Goal: Task Accomplishment & Management: Manage account settings

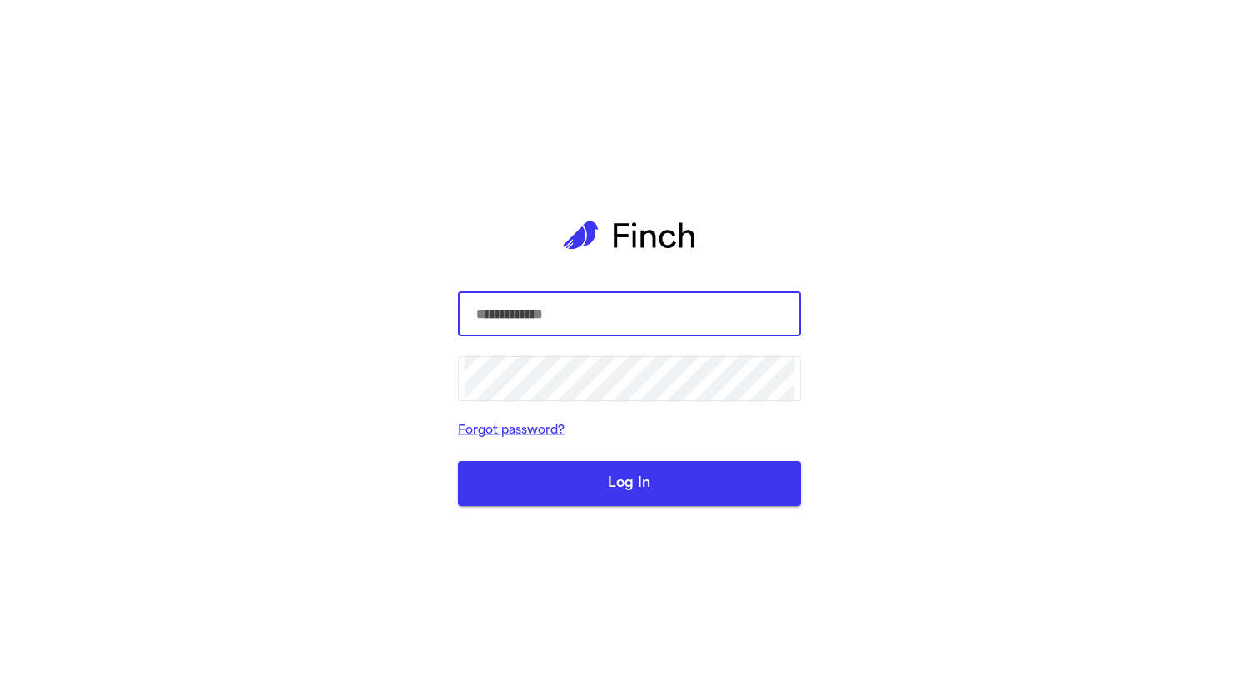
click at [0, 684] on com-1password-button at bounding box center [0, 685] width 0 height 0
type input "**********"
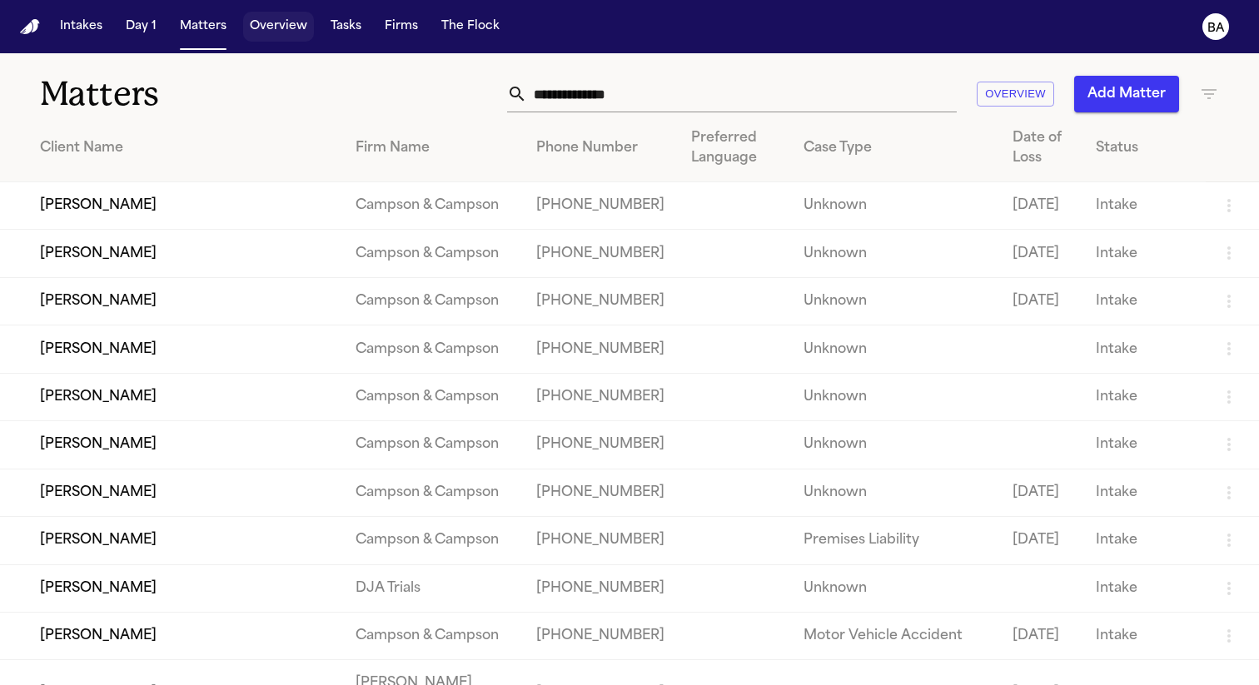
click at [285, 30] on button "Overview" at bounding box center [278, 27] width 71 height 30
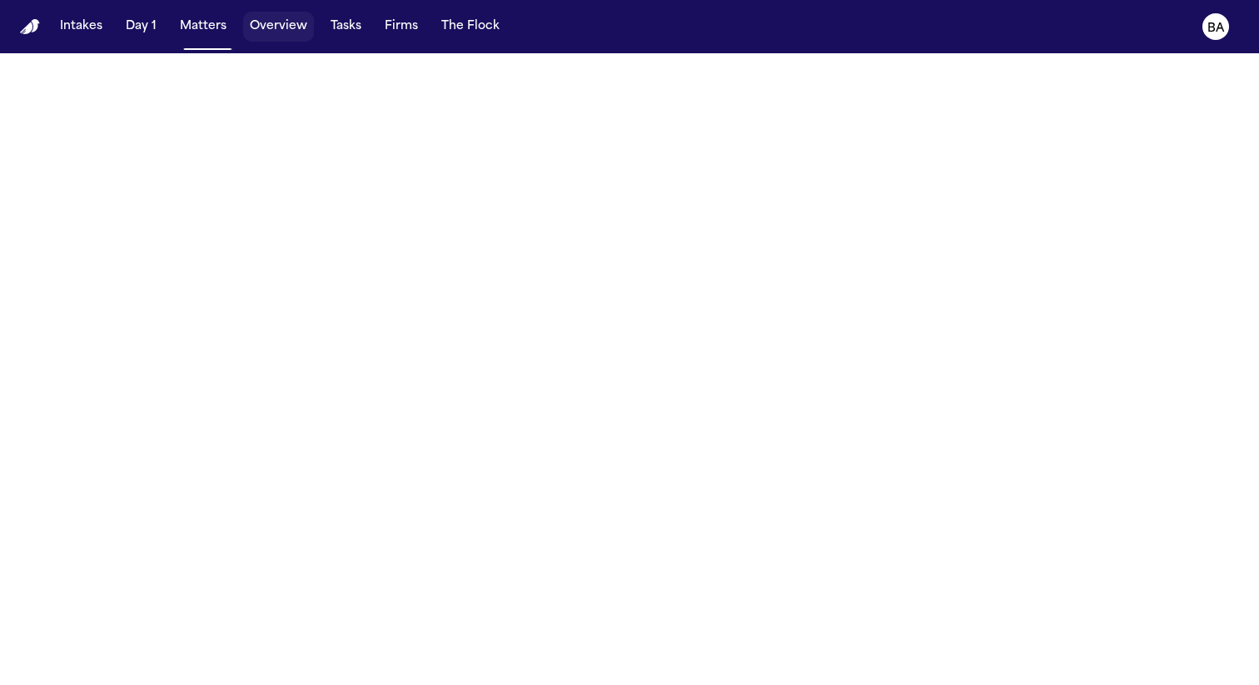
select select "**"
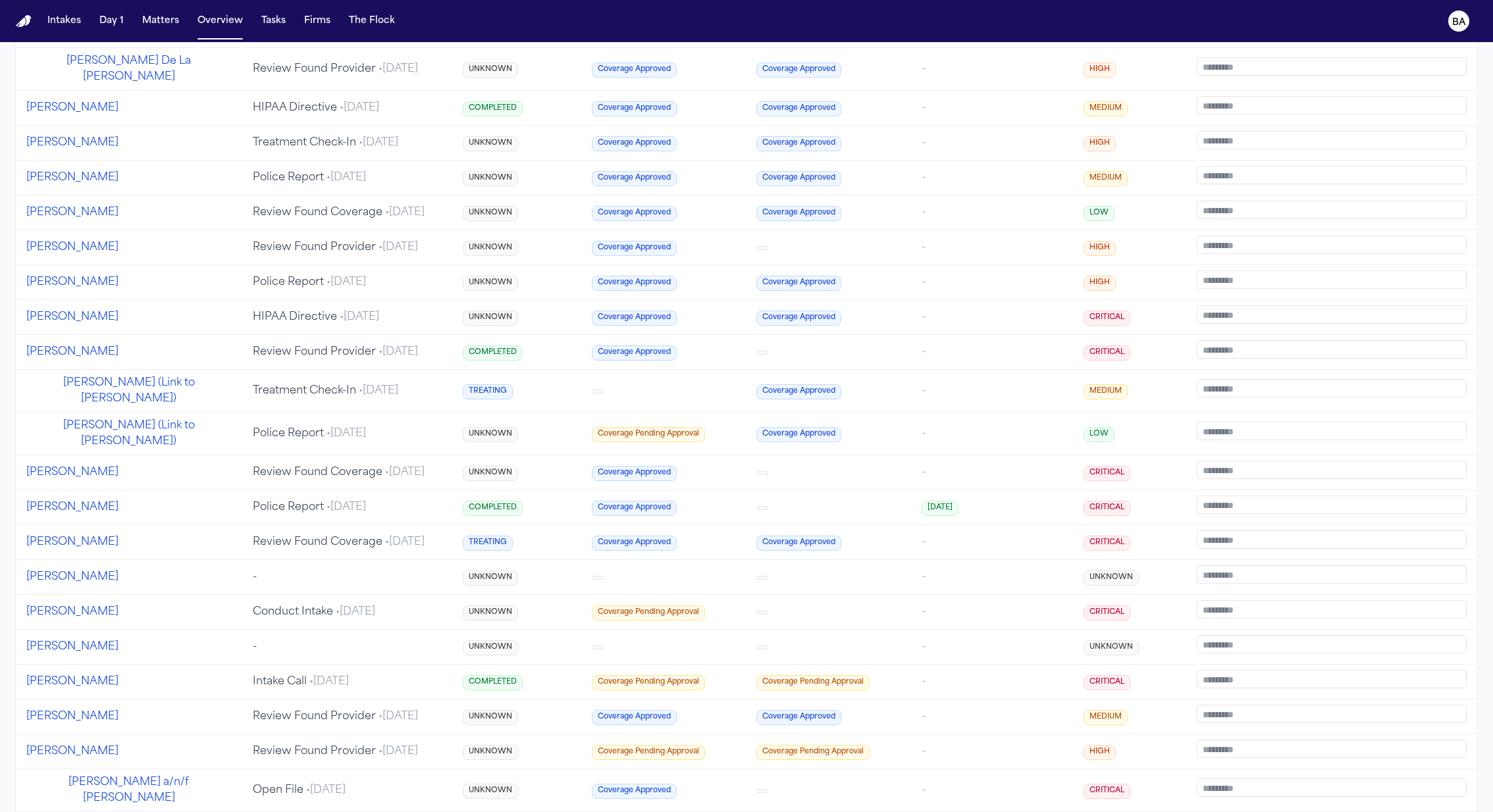
scroll to position [1388, 0]
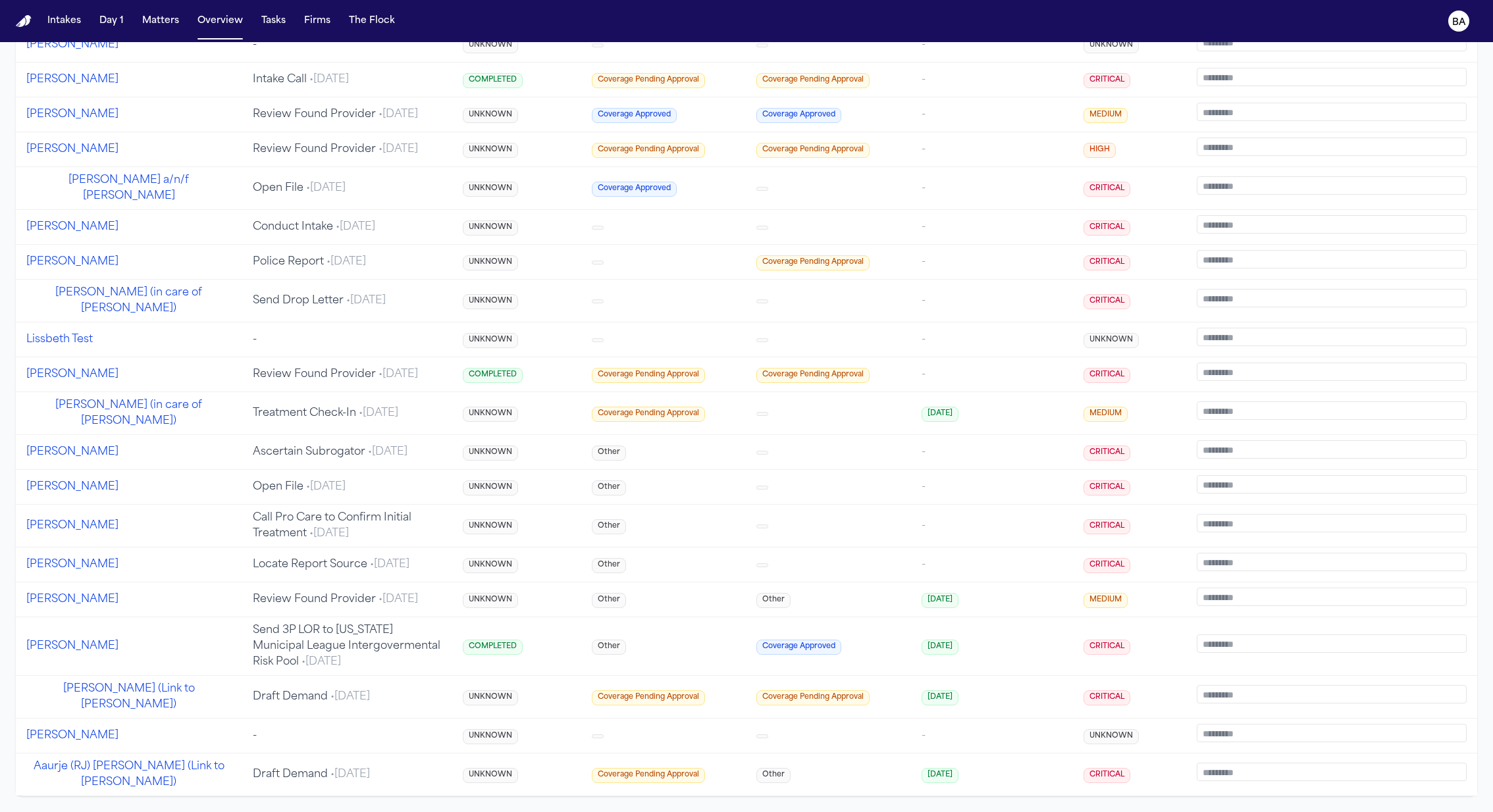
click at [118, 371] on button "[PERSON_NAME]" at bounding box center [72, 375] width 93 height 16
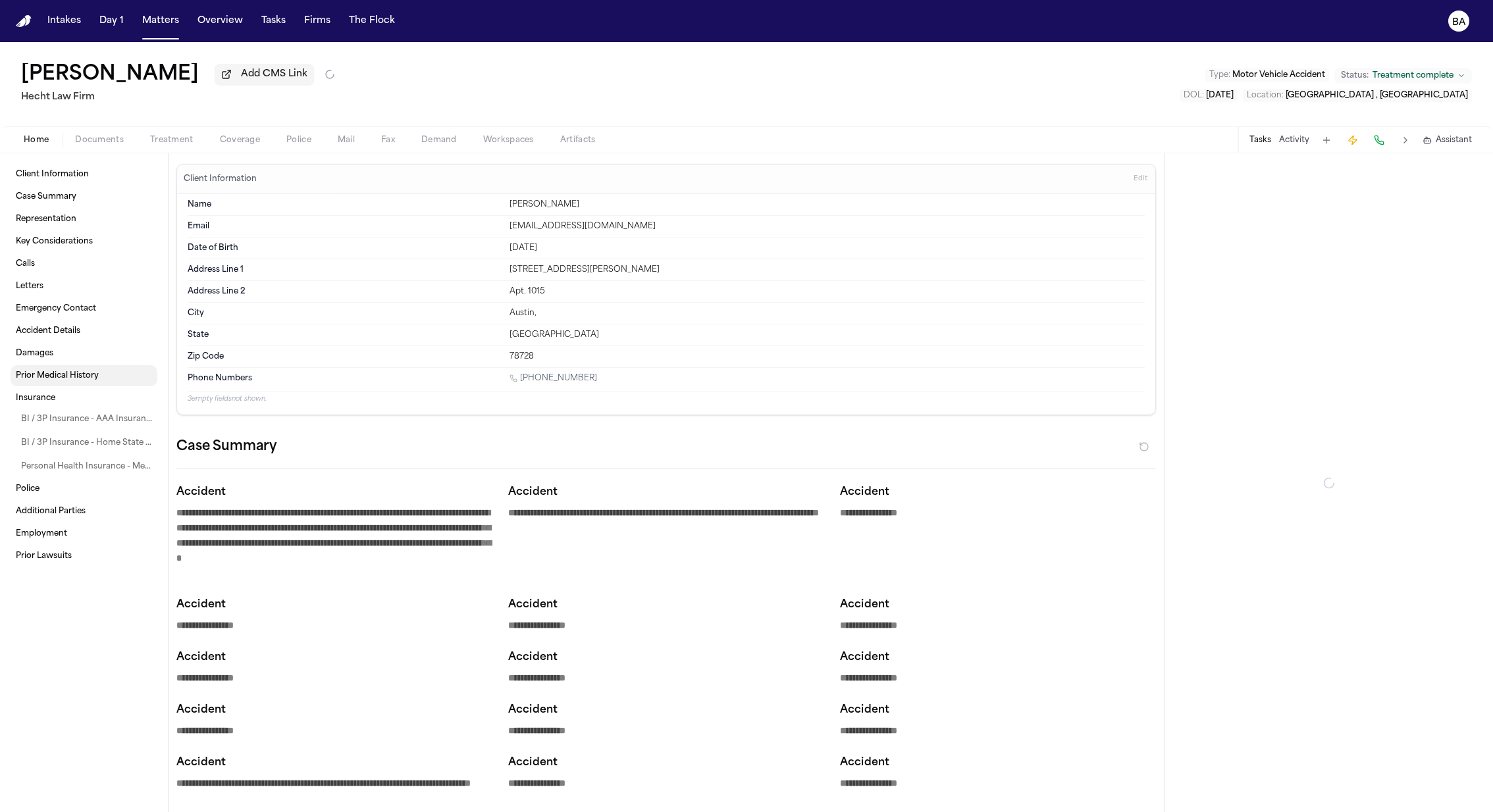
type textarea "*"
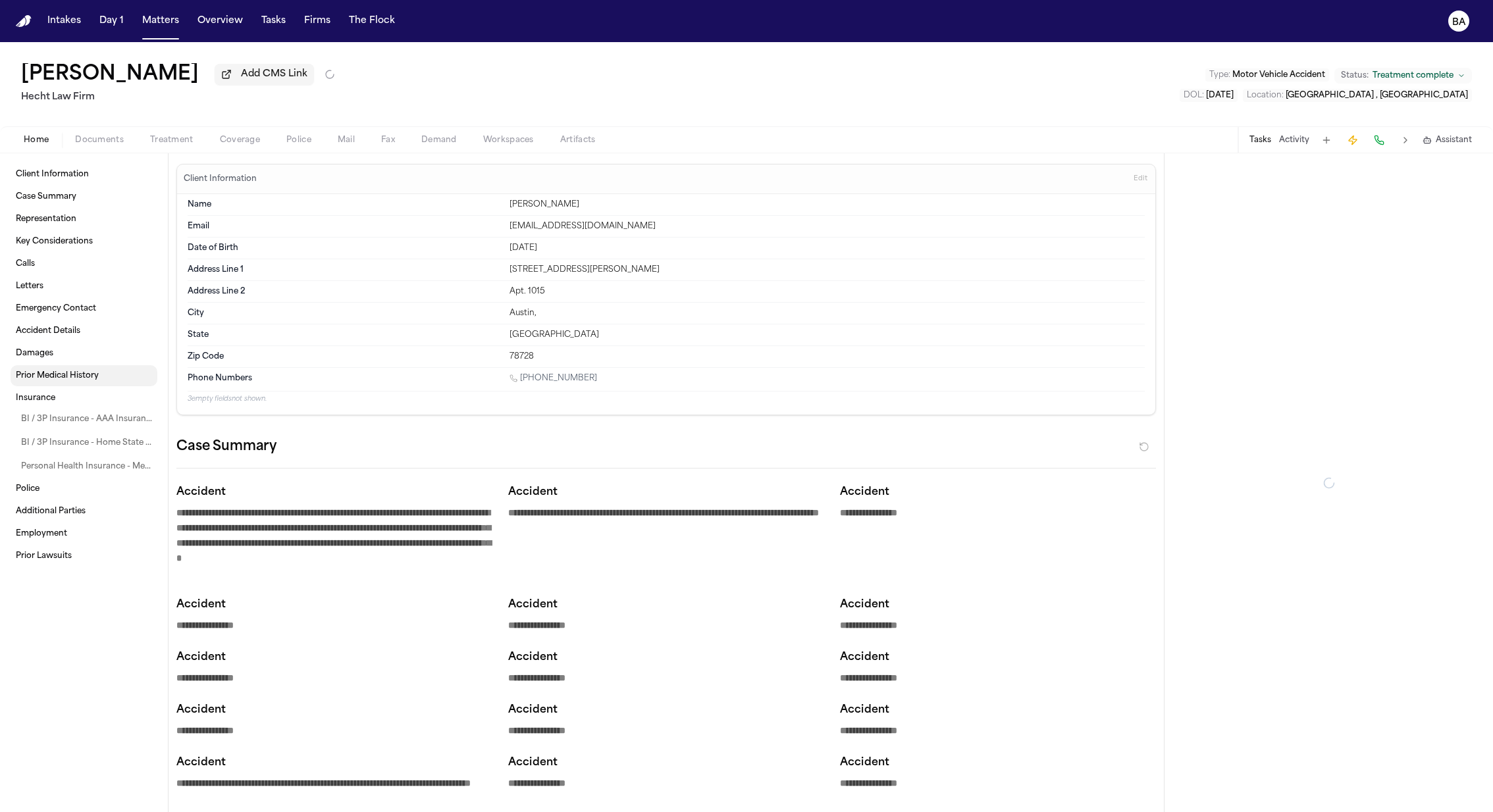
type textarea "*"
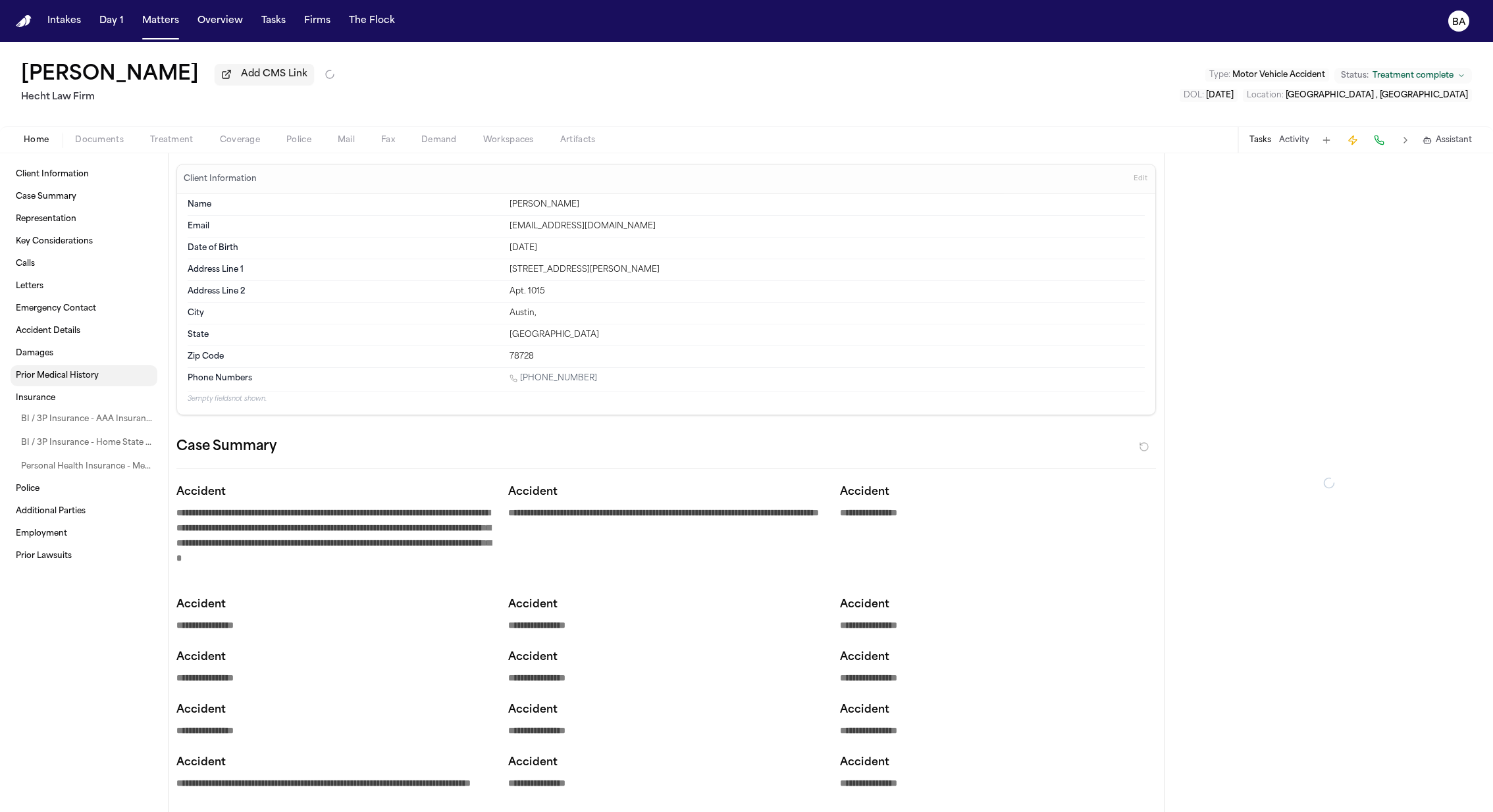
type textarea "*"
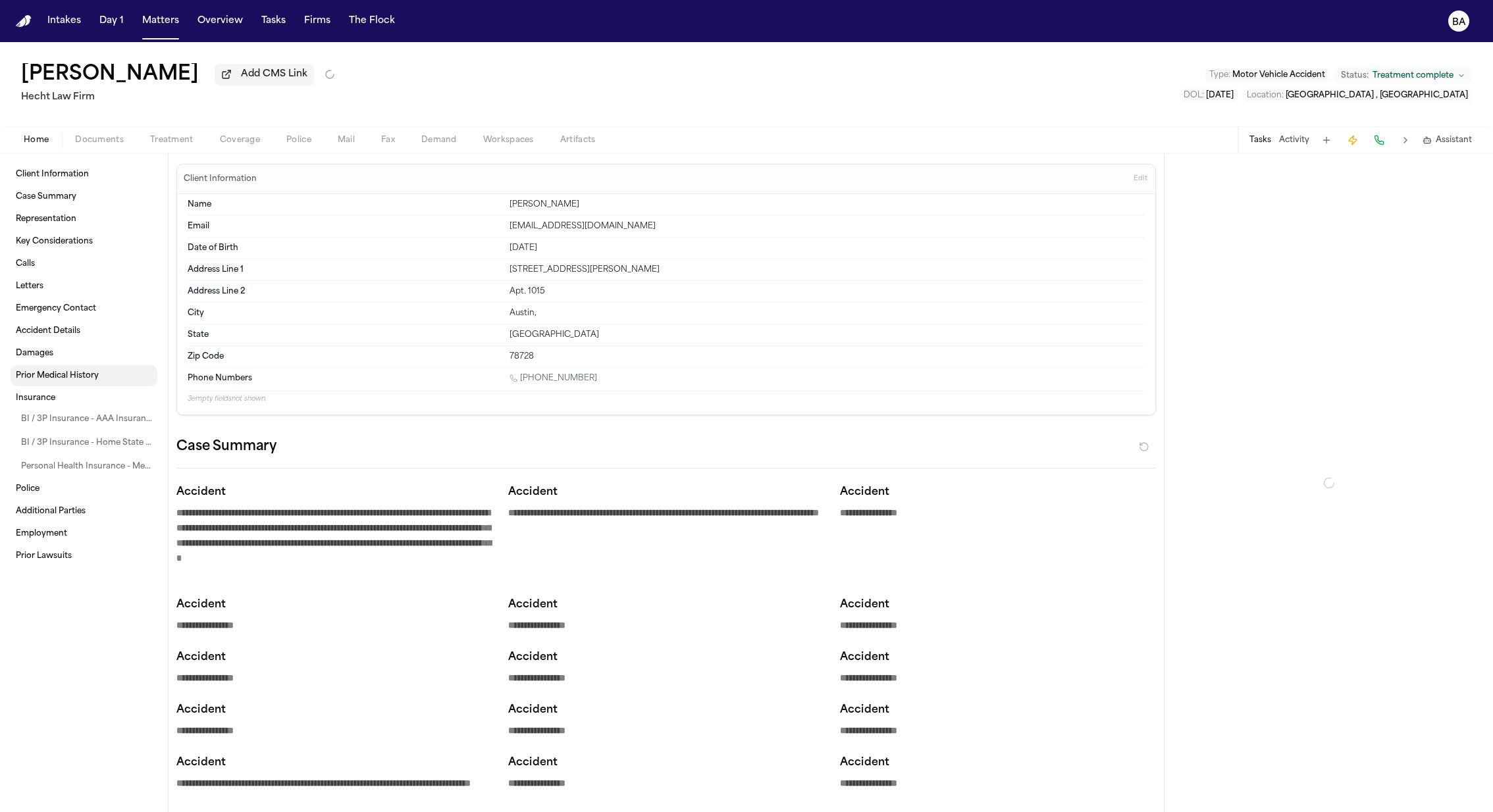
type textarea "*"
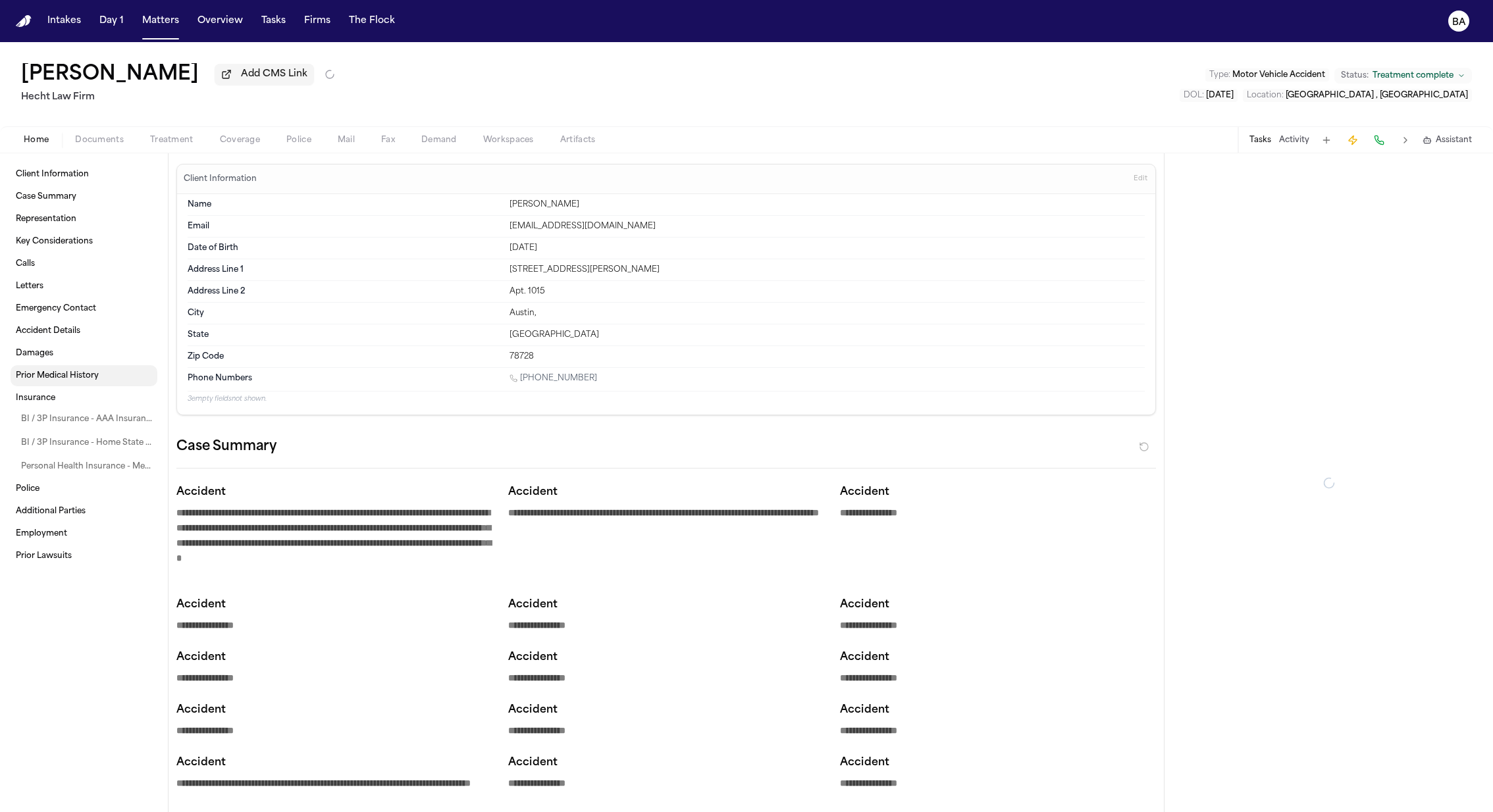
type textarea "*"
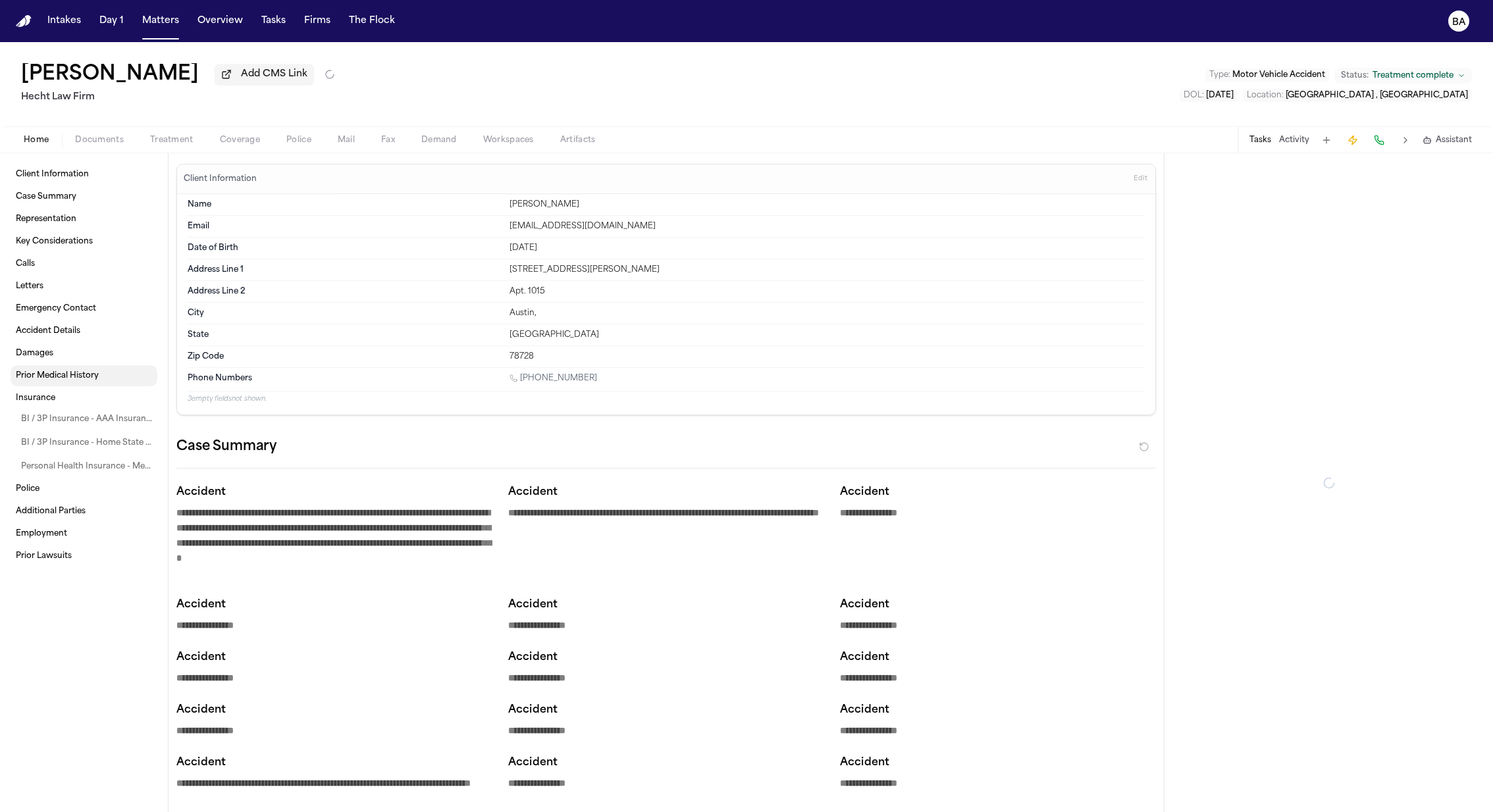
type textarea "*"
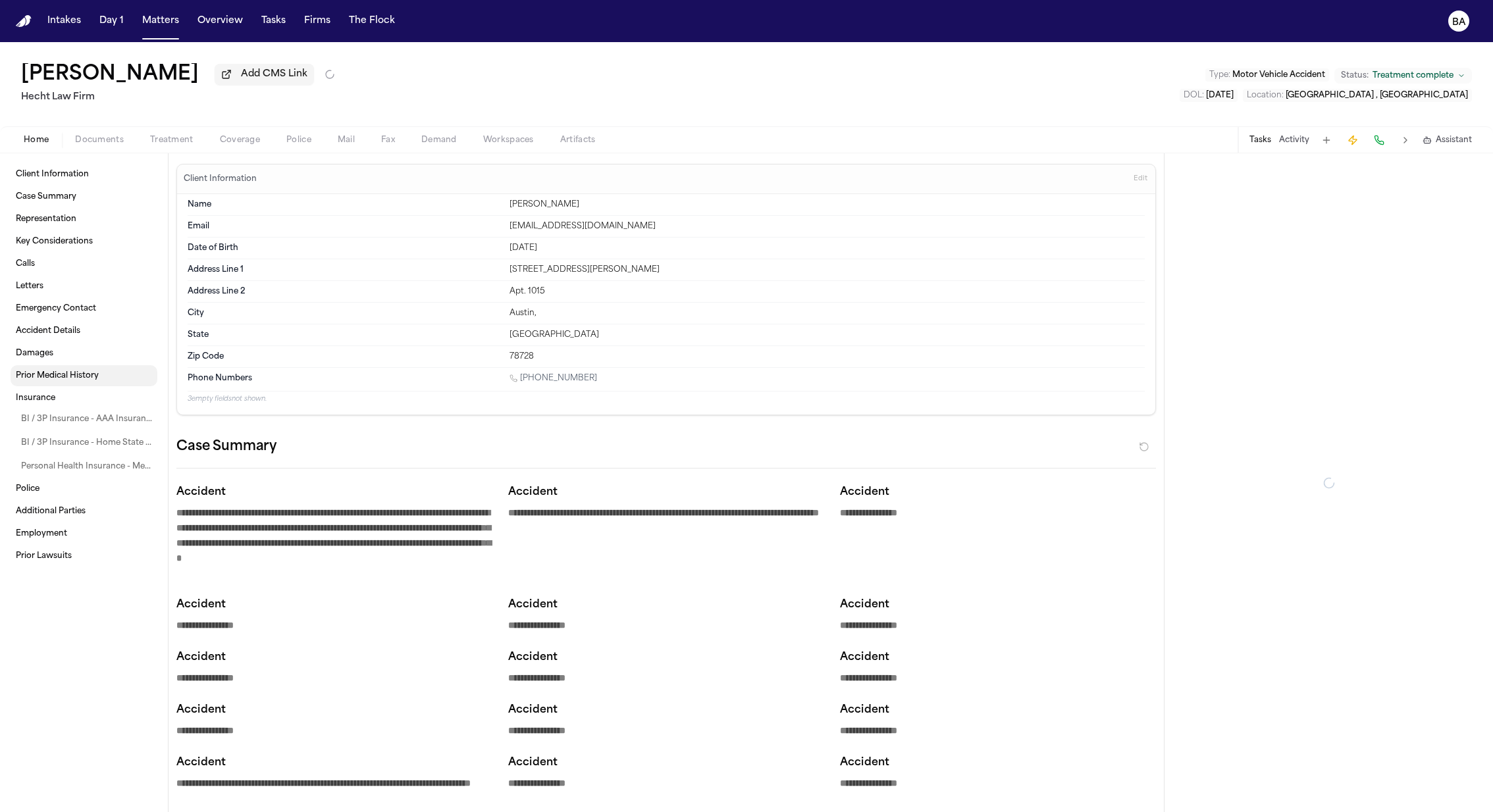
type textarea "*"
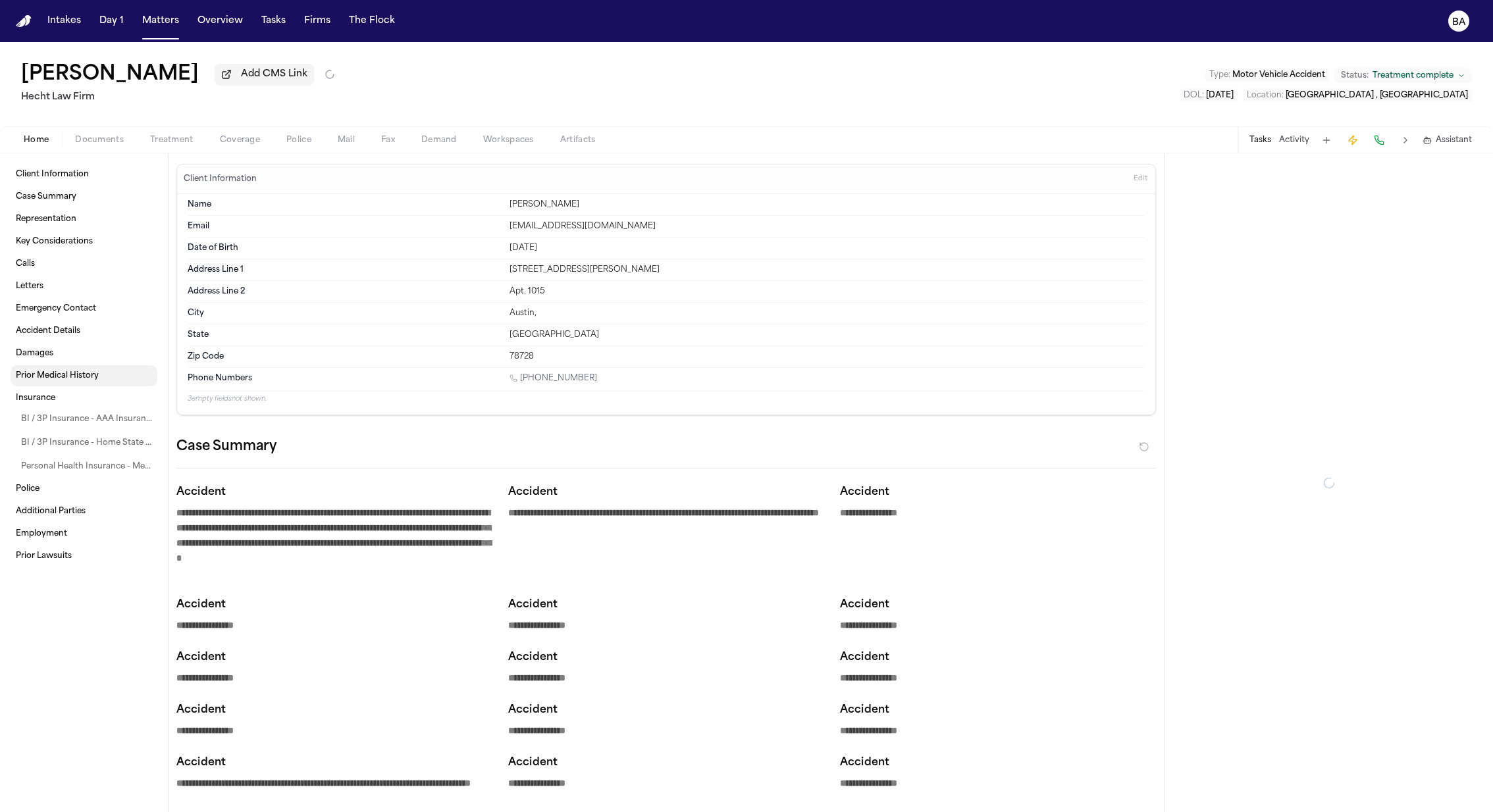
type textarea "*"
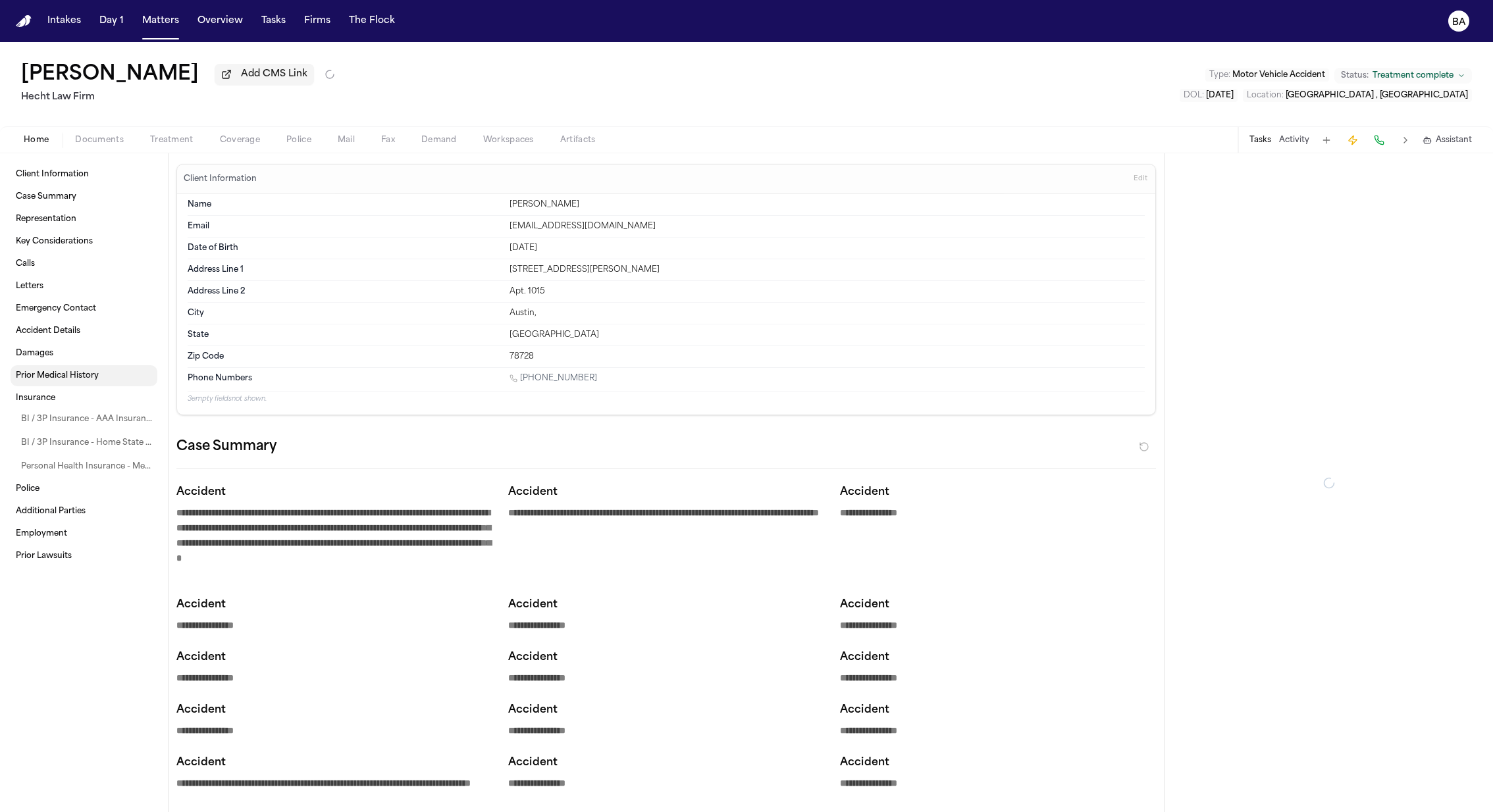
type textarea "*"
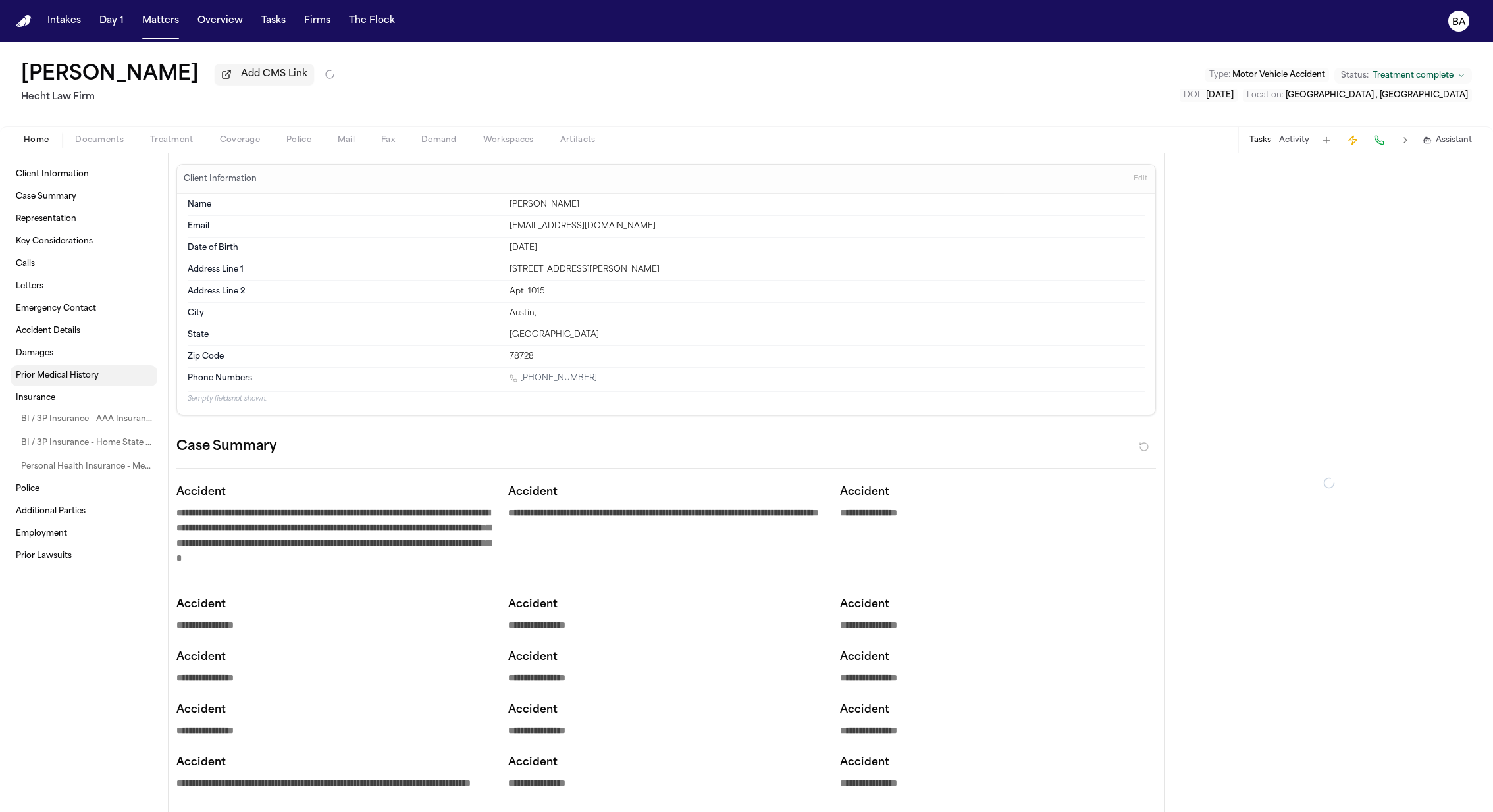
type textarea "*"
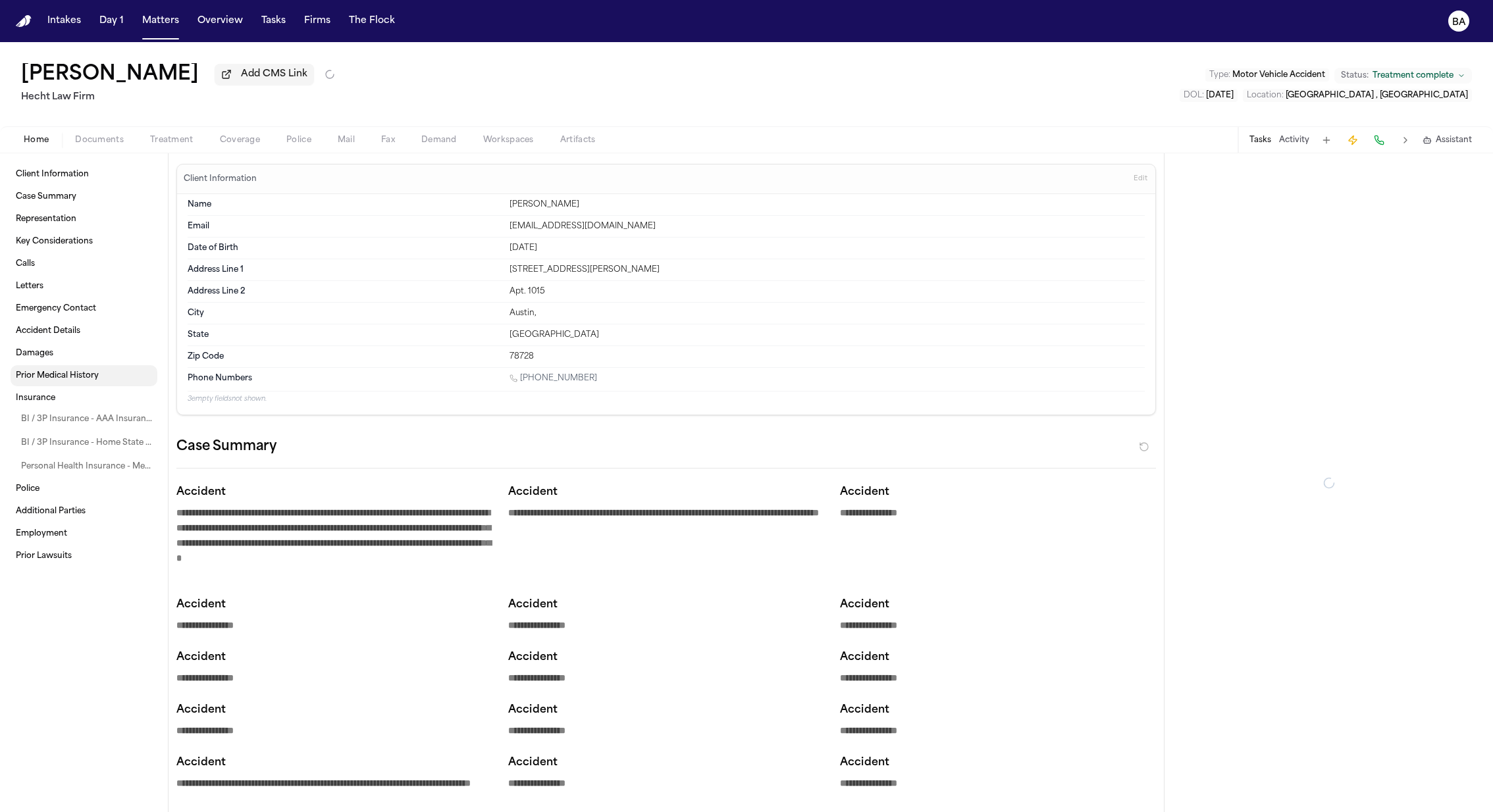
type textarea "*"
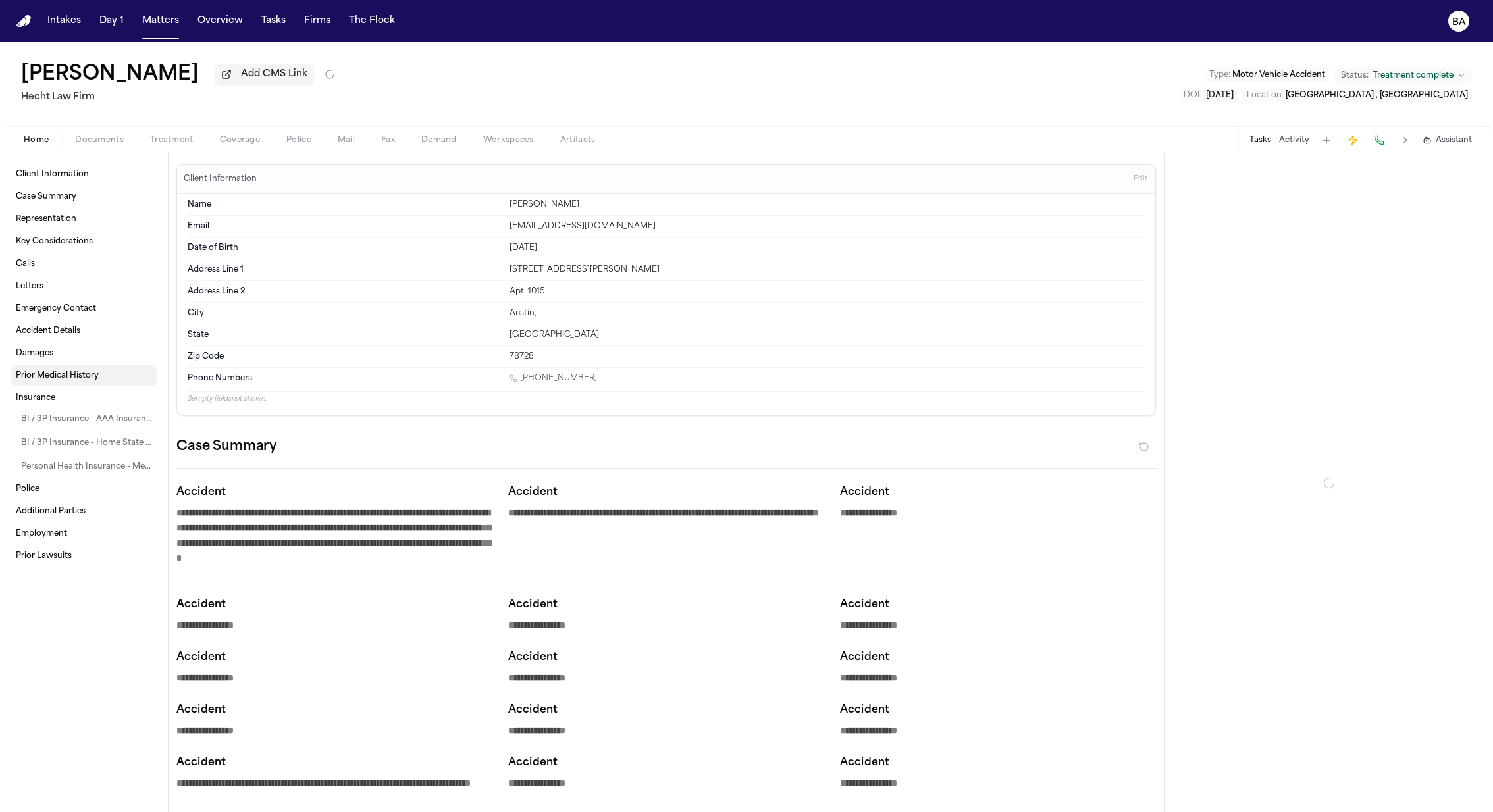
type textarea "*"
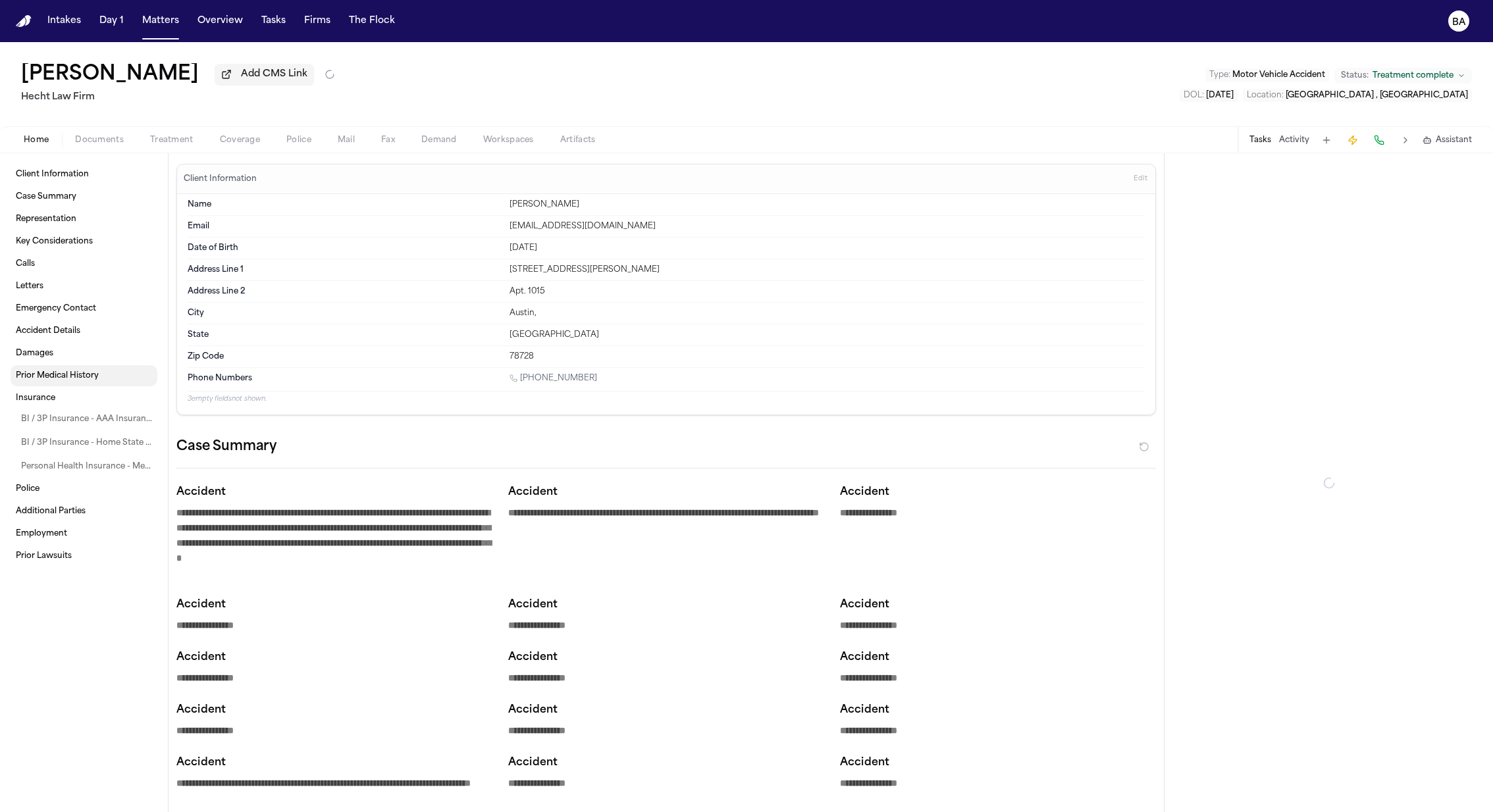
type textarea "*"
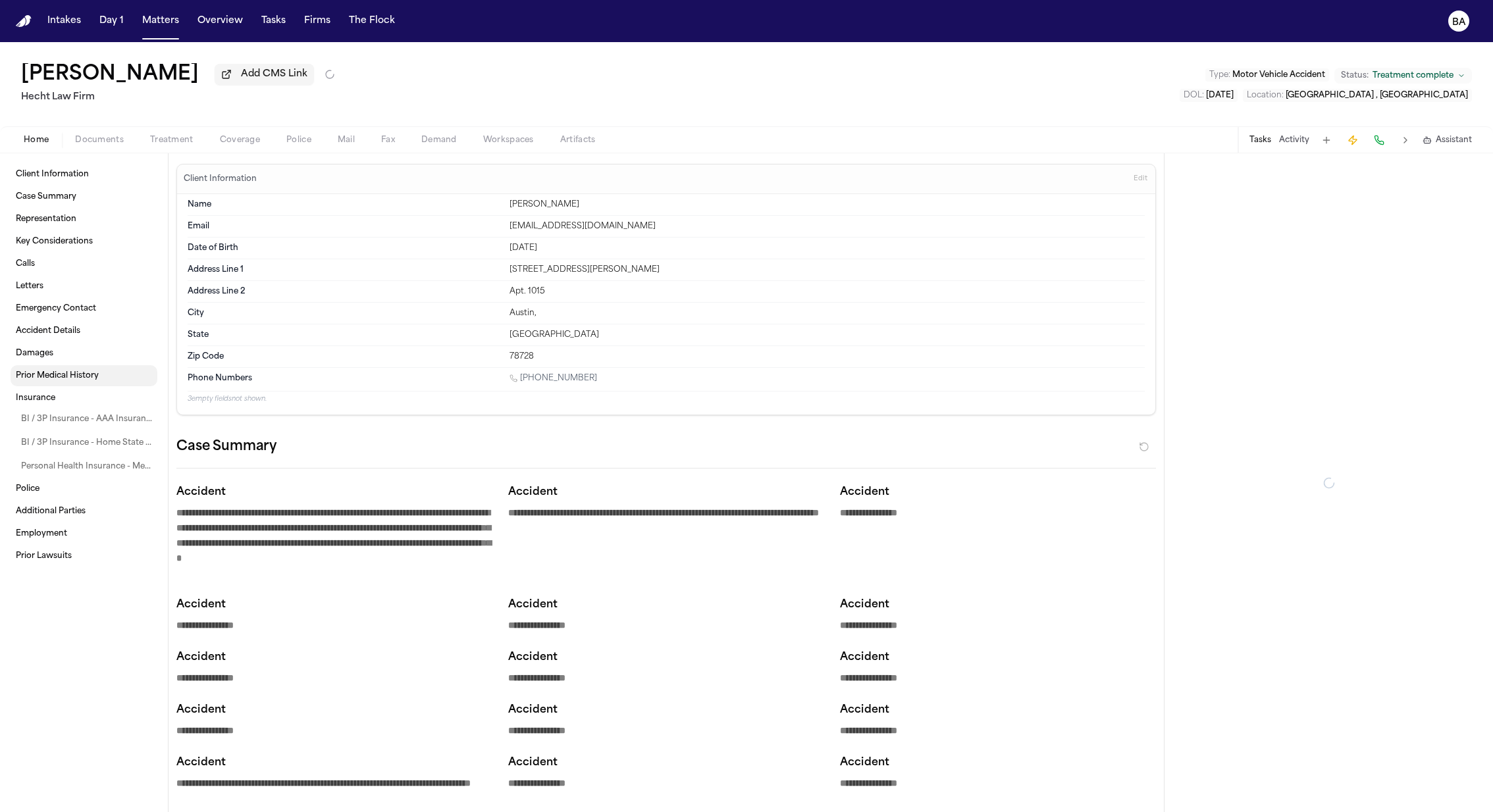
type textarea "*"
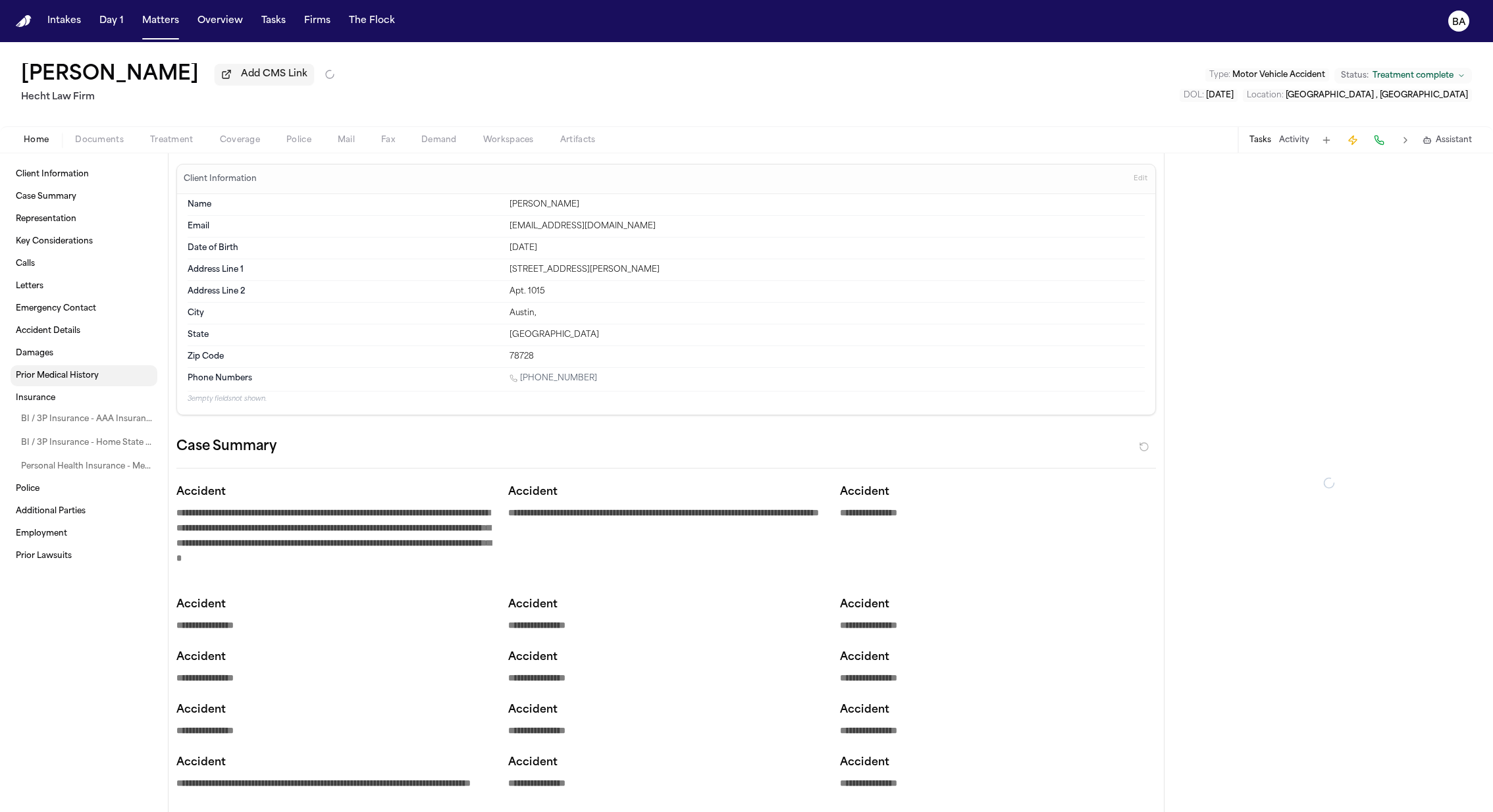
type textarea "*"
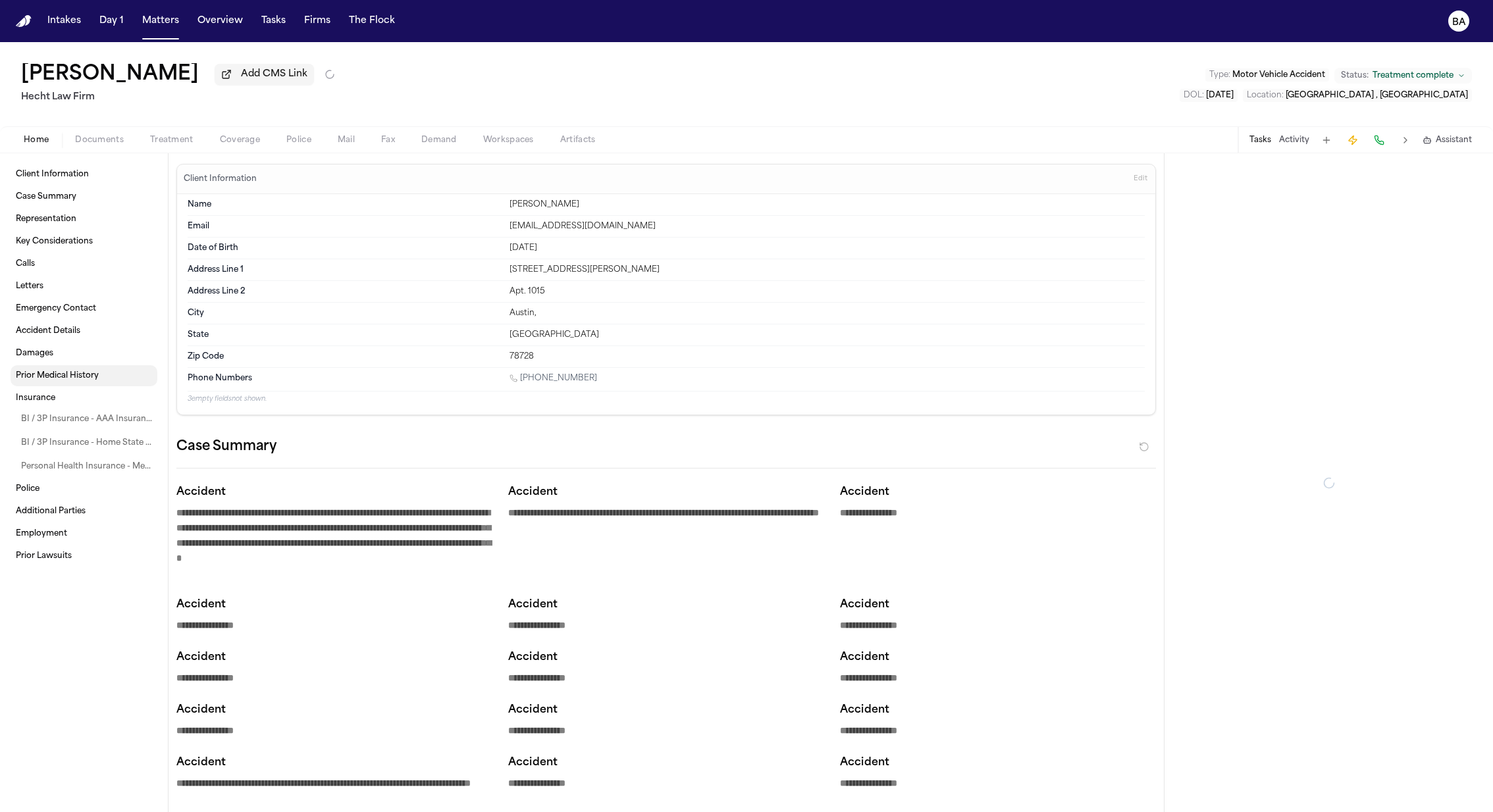
type textarea "*"
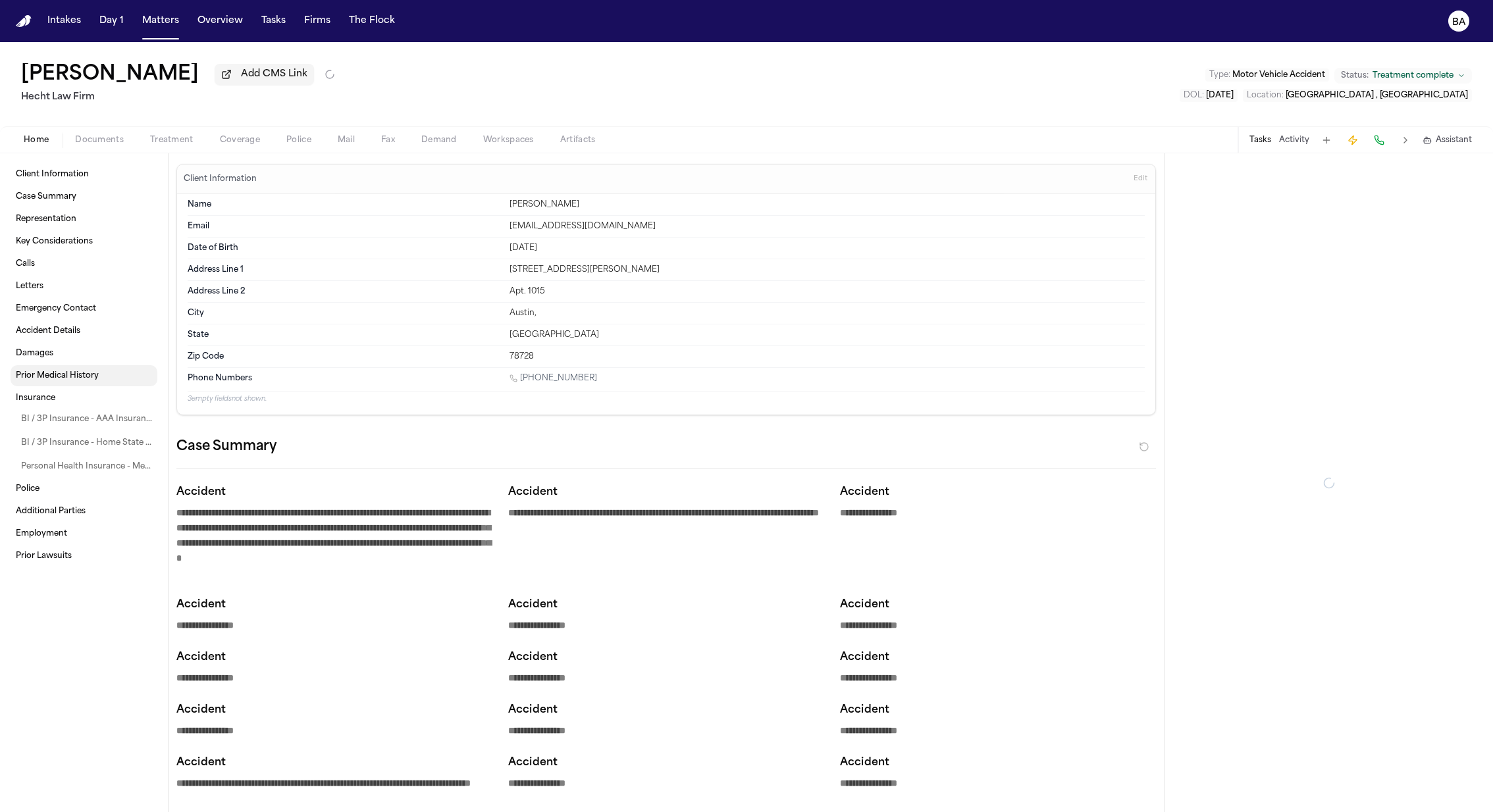
type textarea "*"
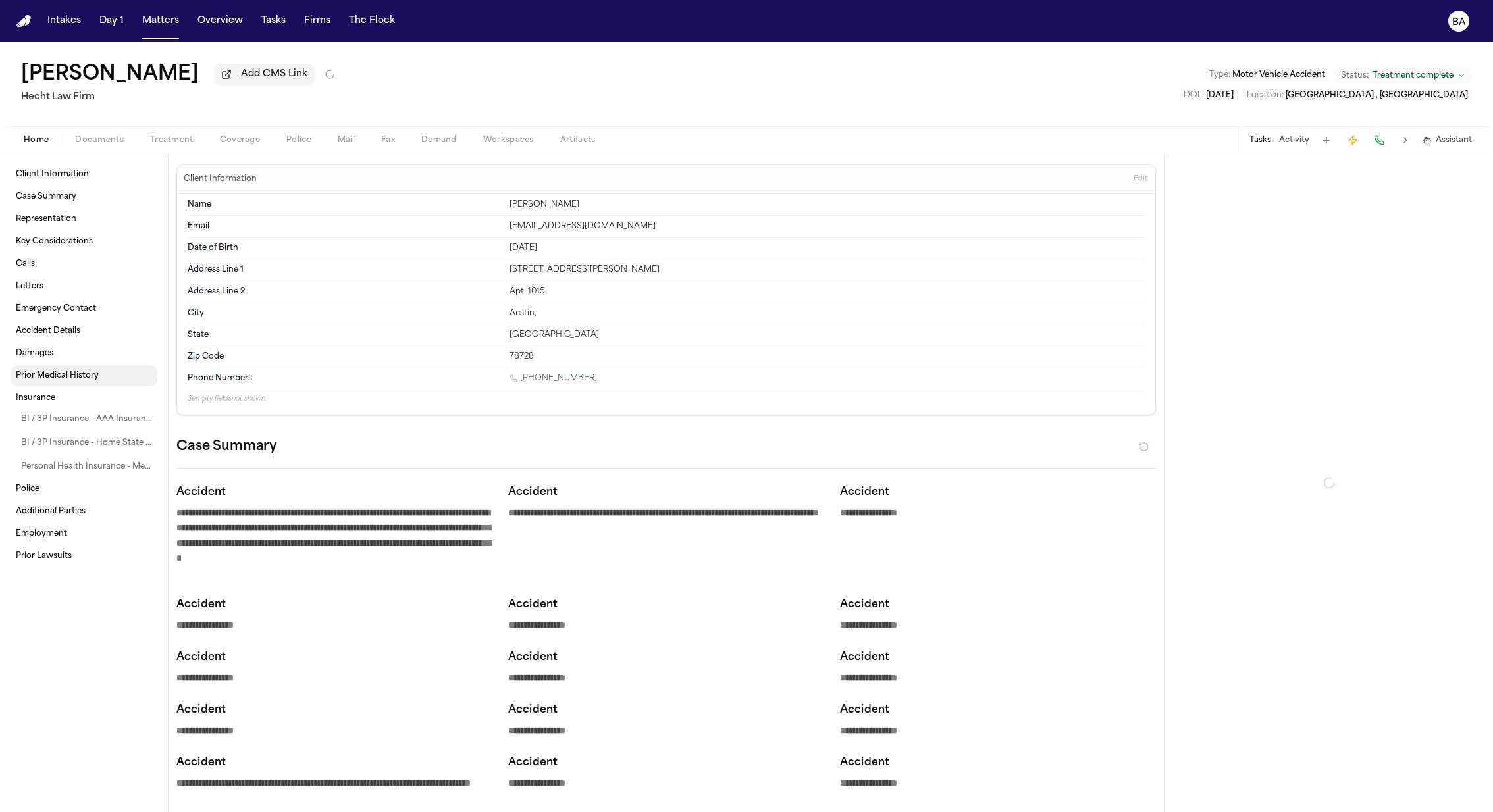
type textarea "*"
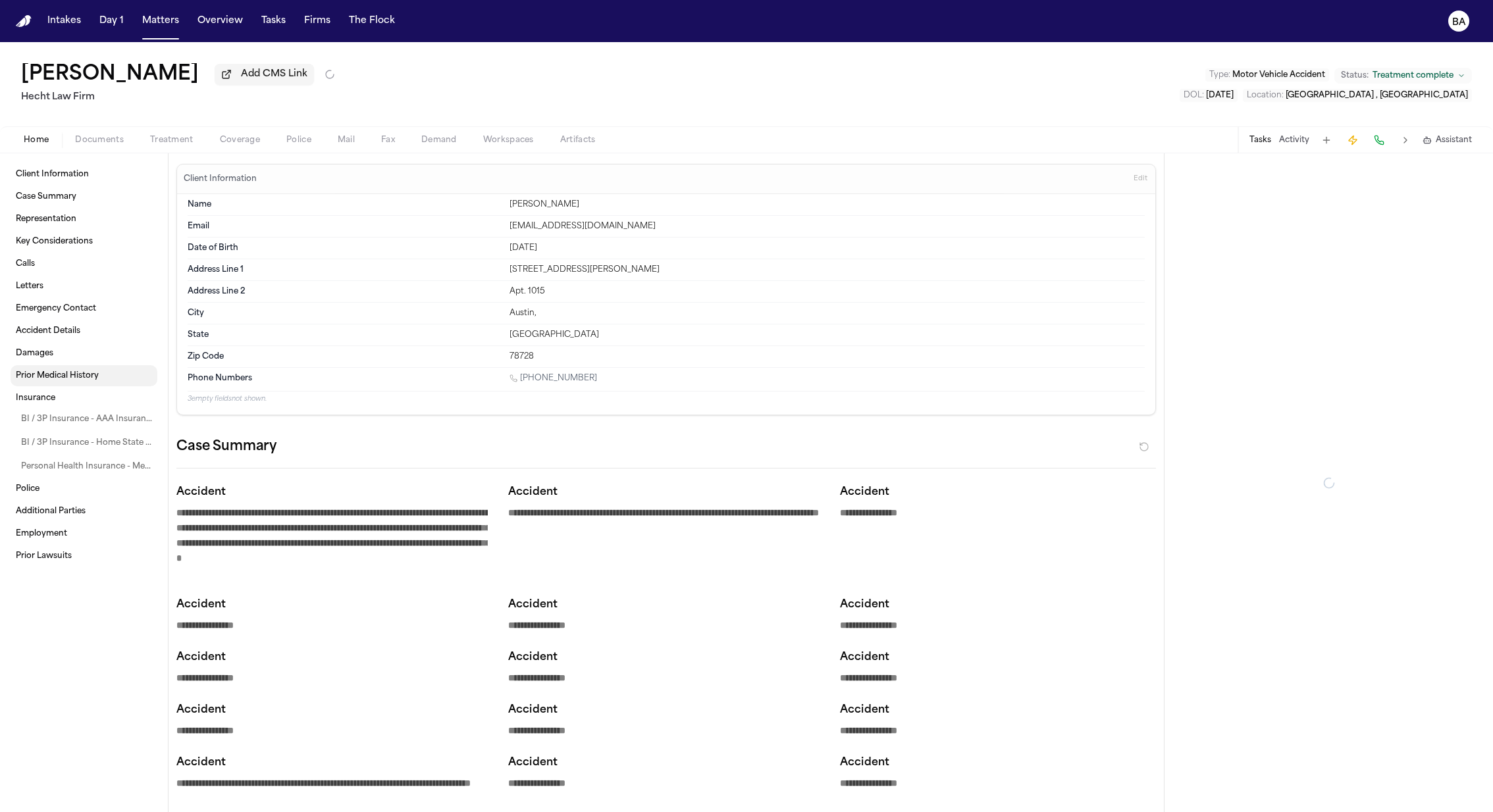
type textarea "*"
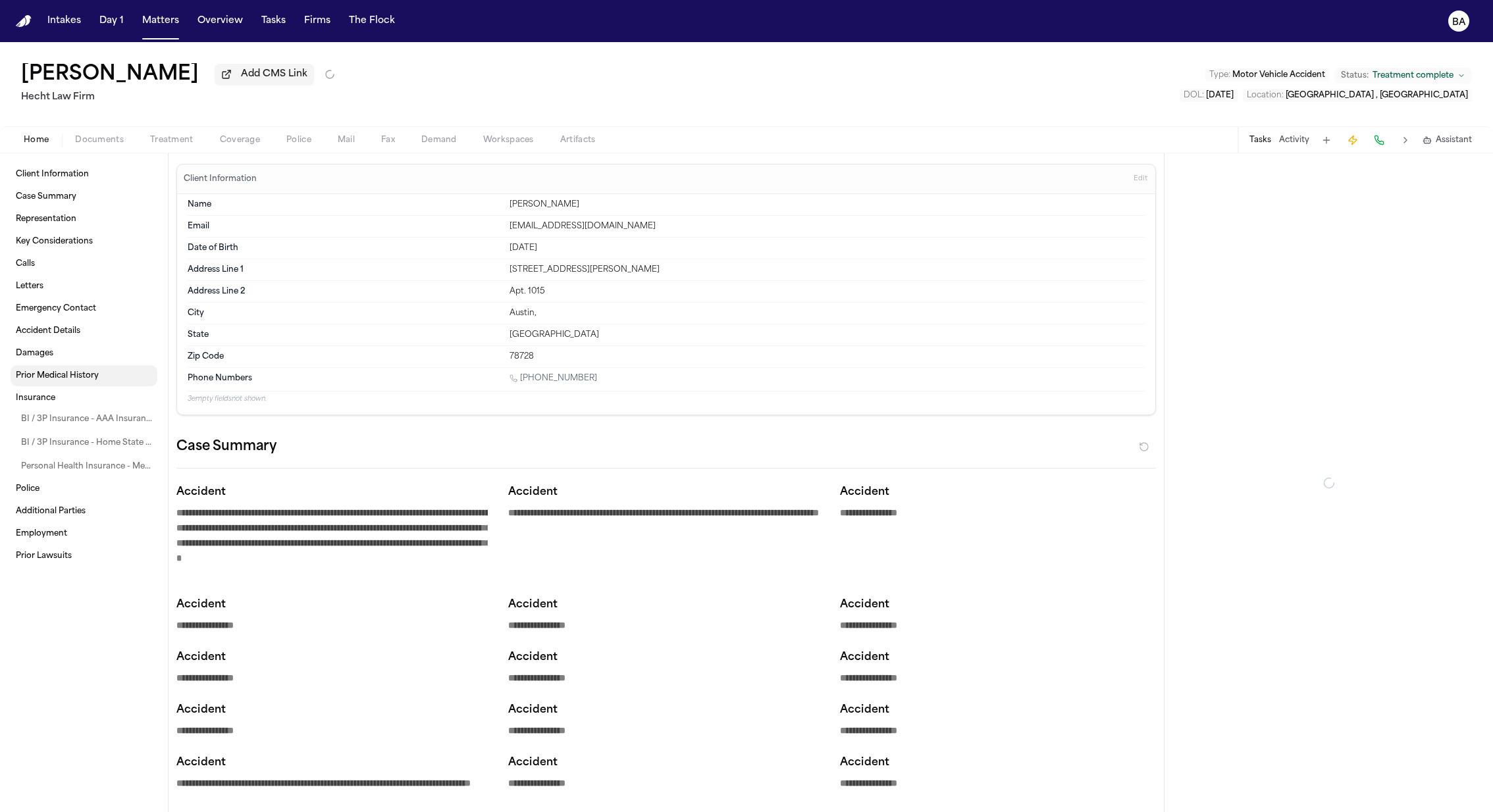
type textarea "*"
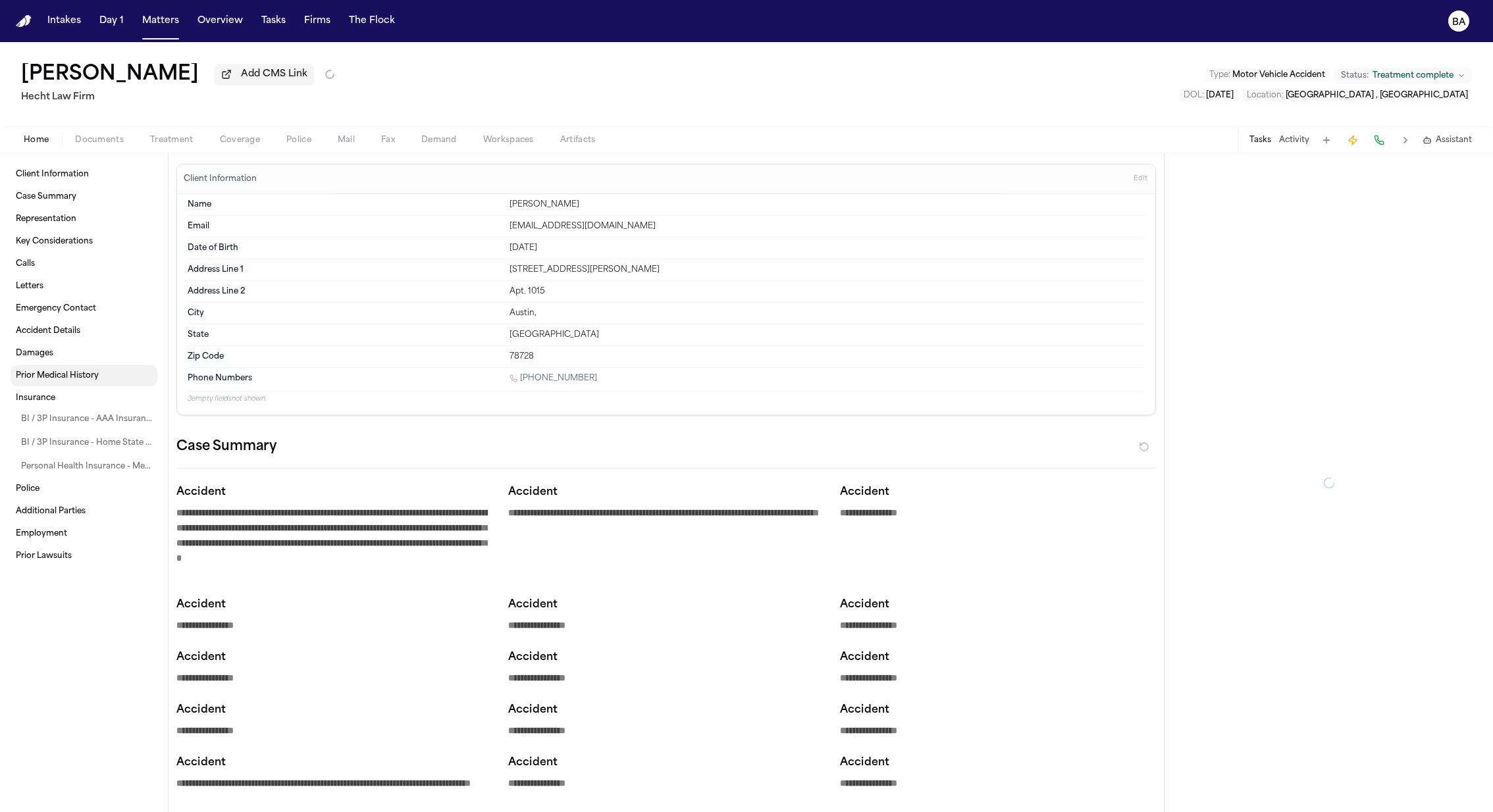
type textarea "*"
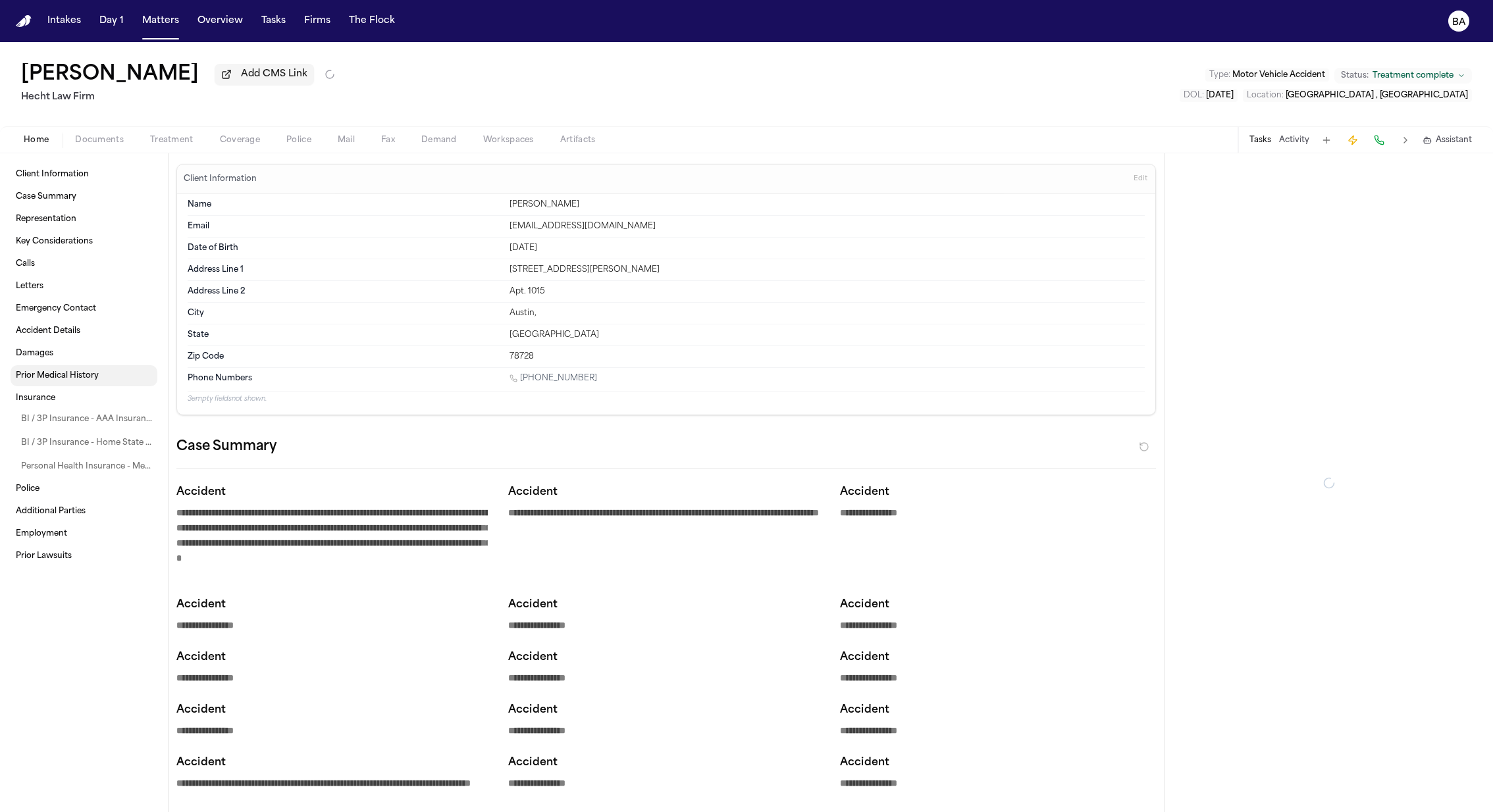
type textarea "*"
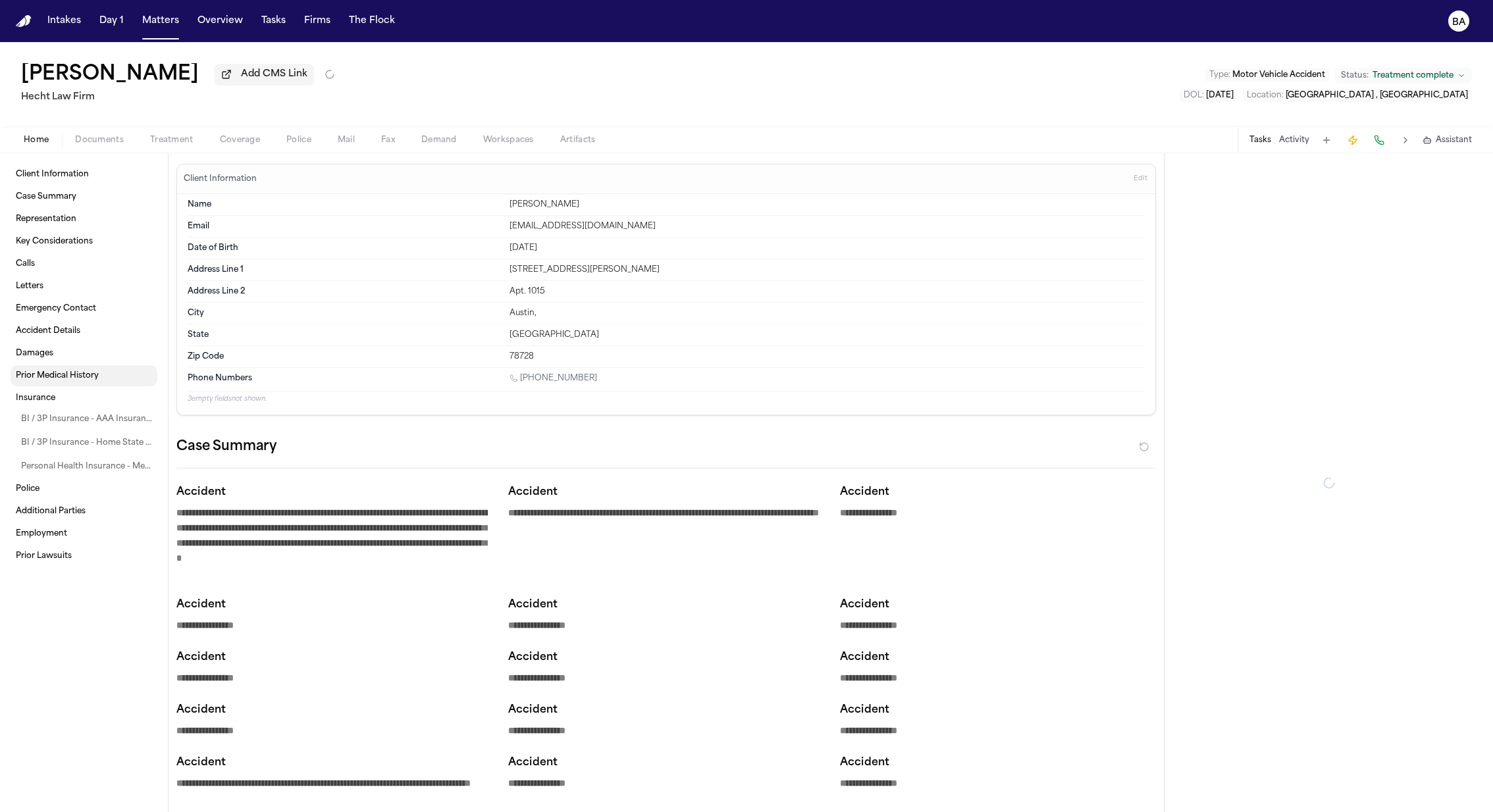
type textarea "*"
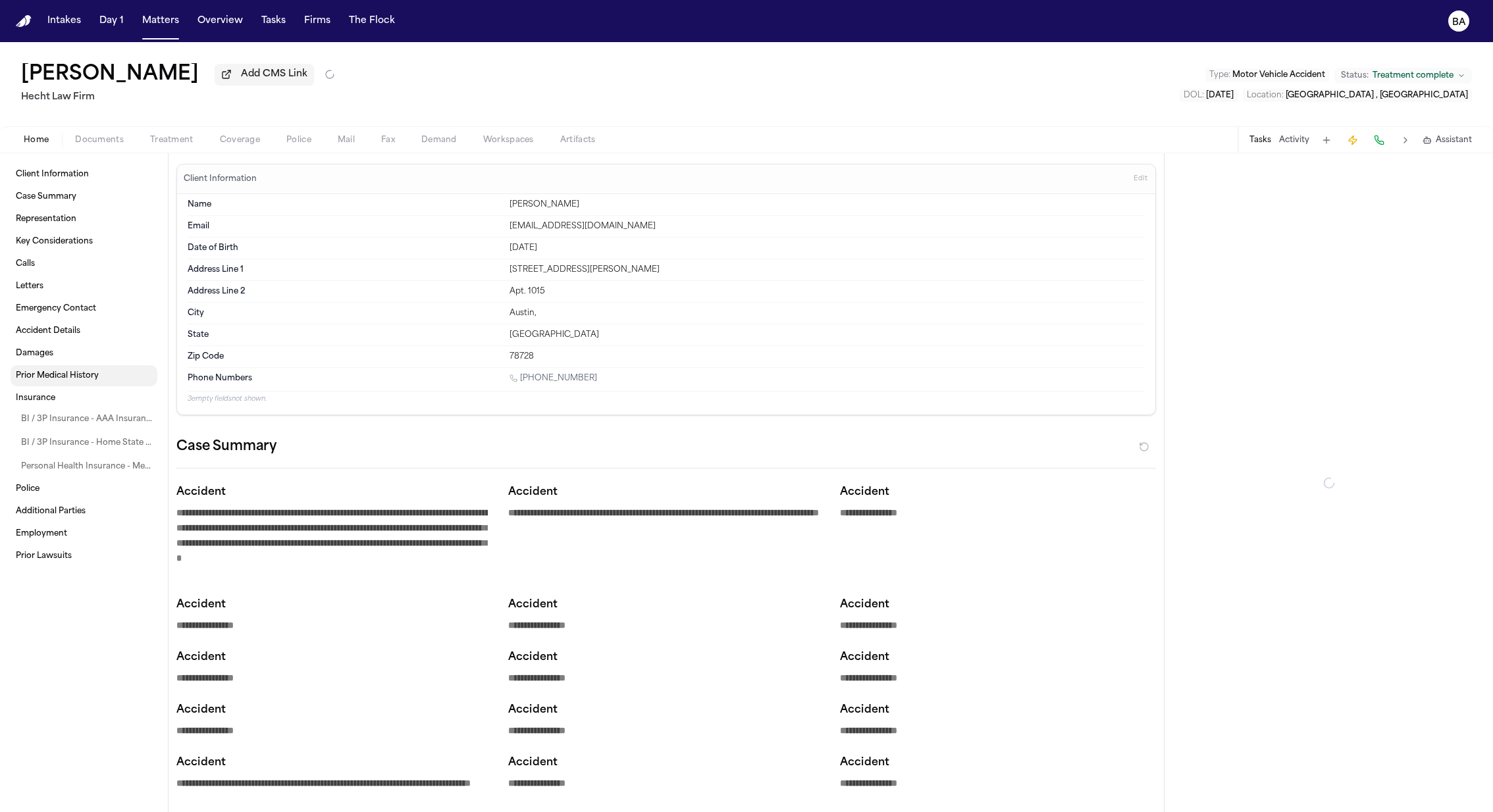
type textarea "*"
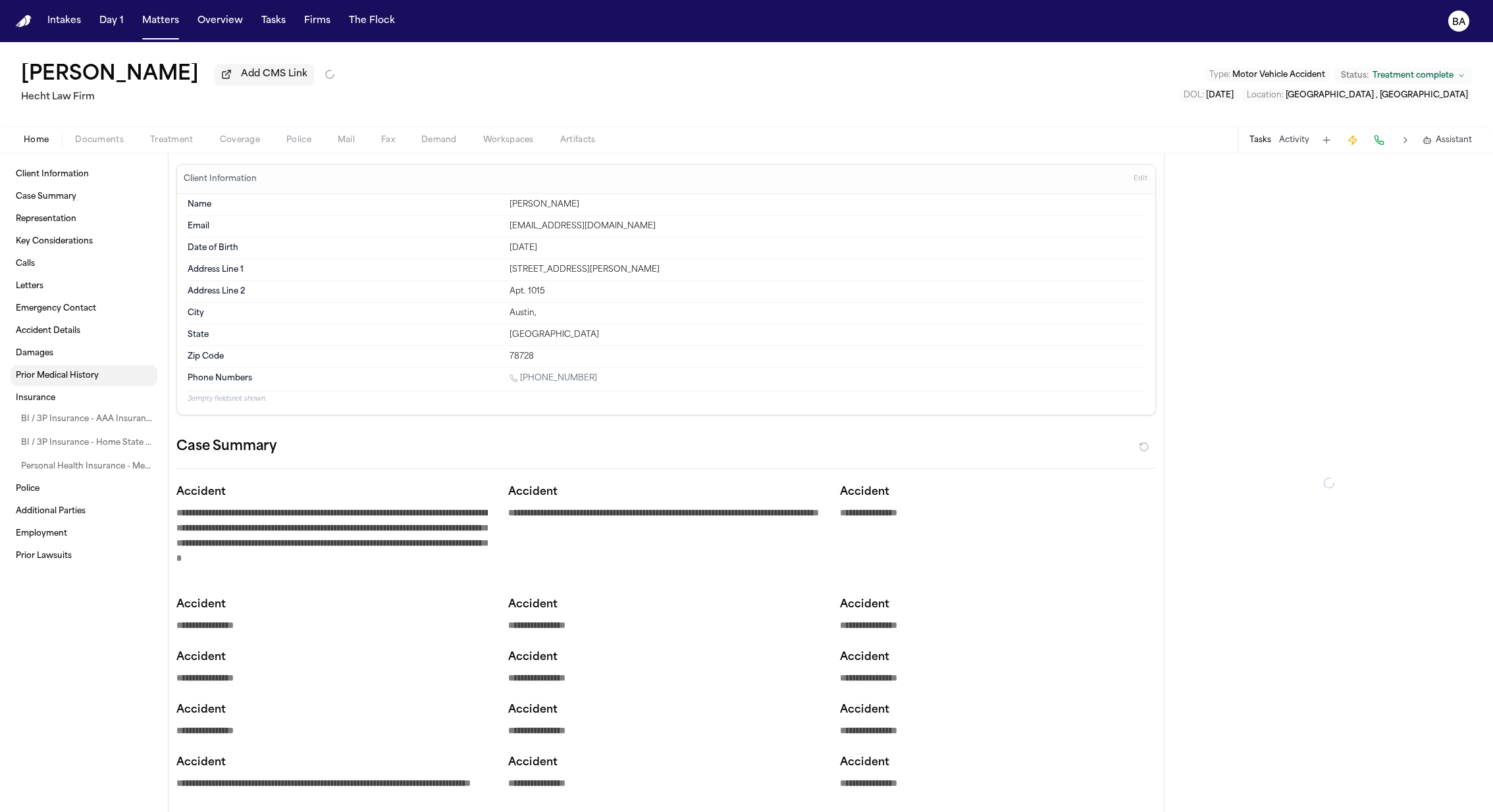
type textarea "*"
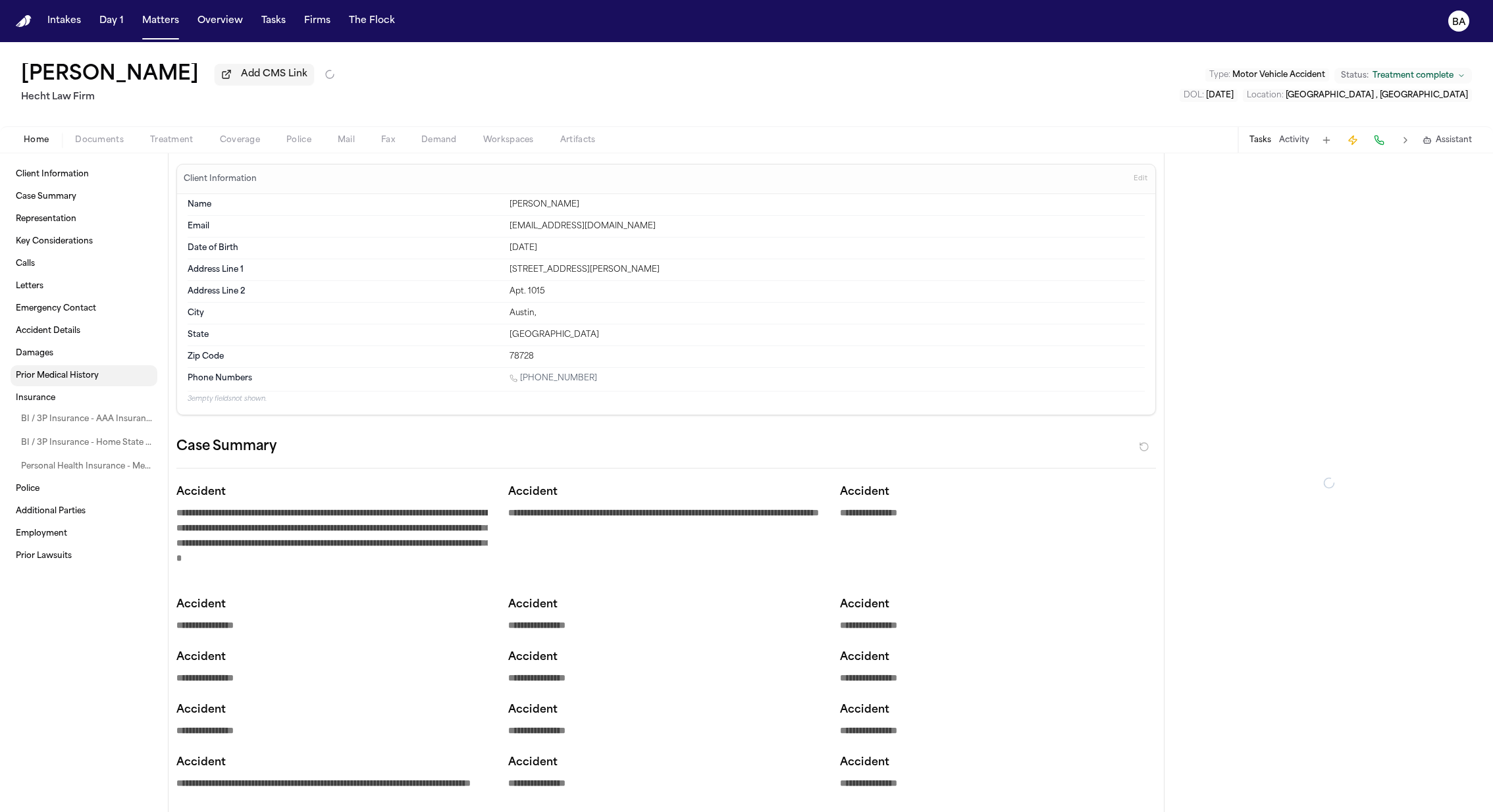
type textarea "*"
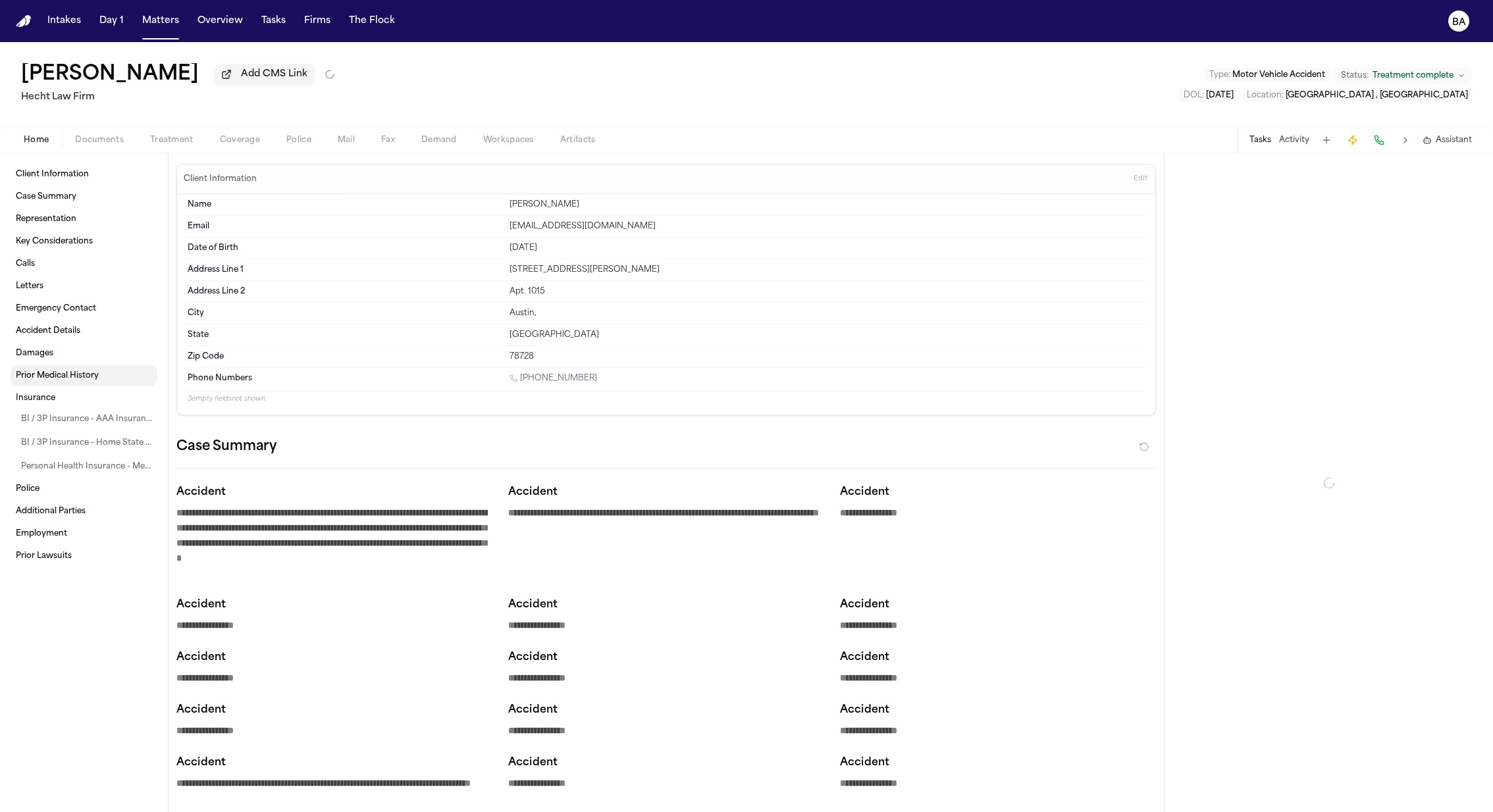
type textarea "*"
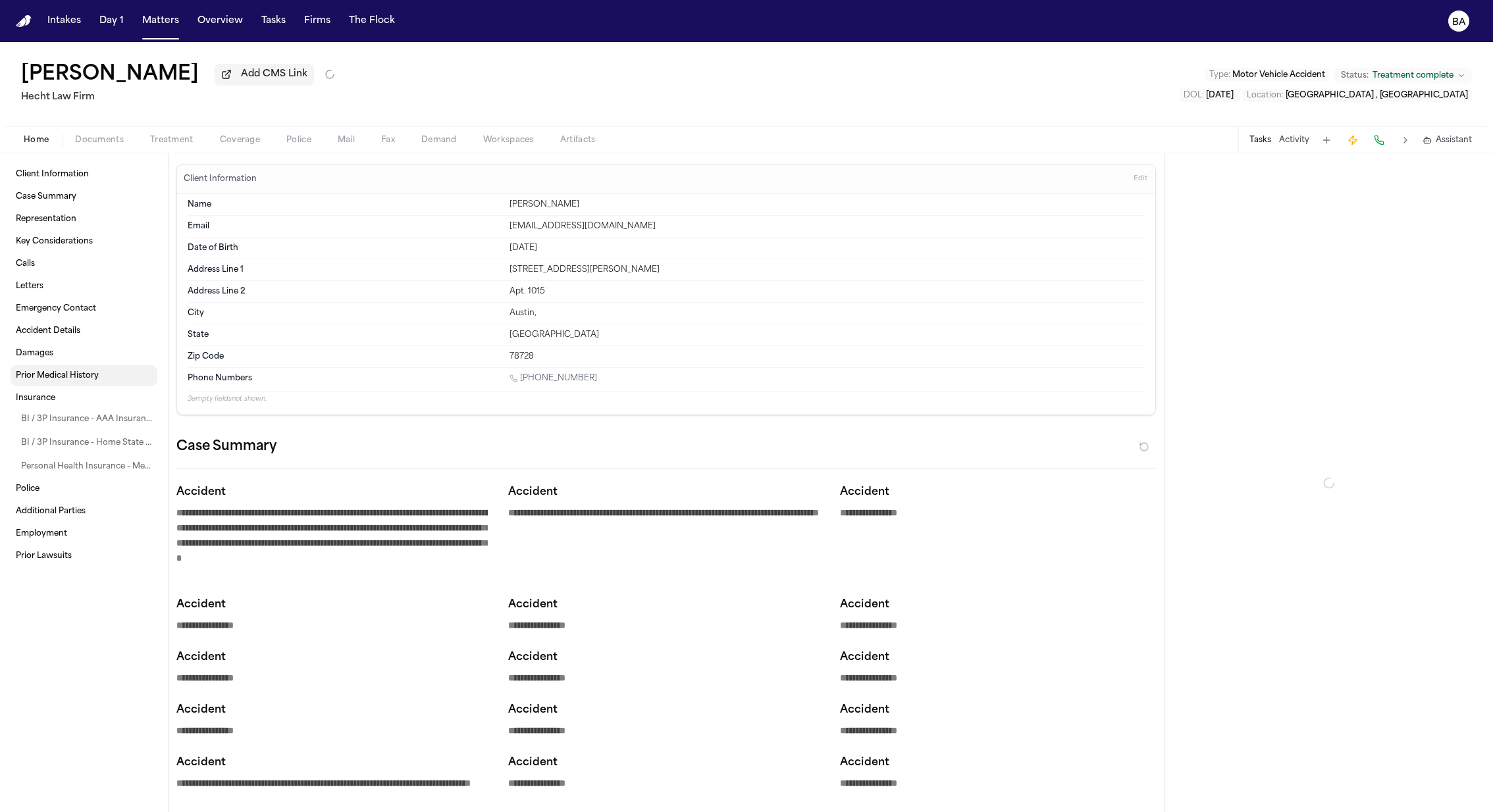
type textarea "*"
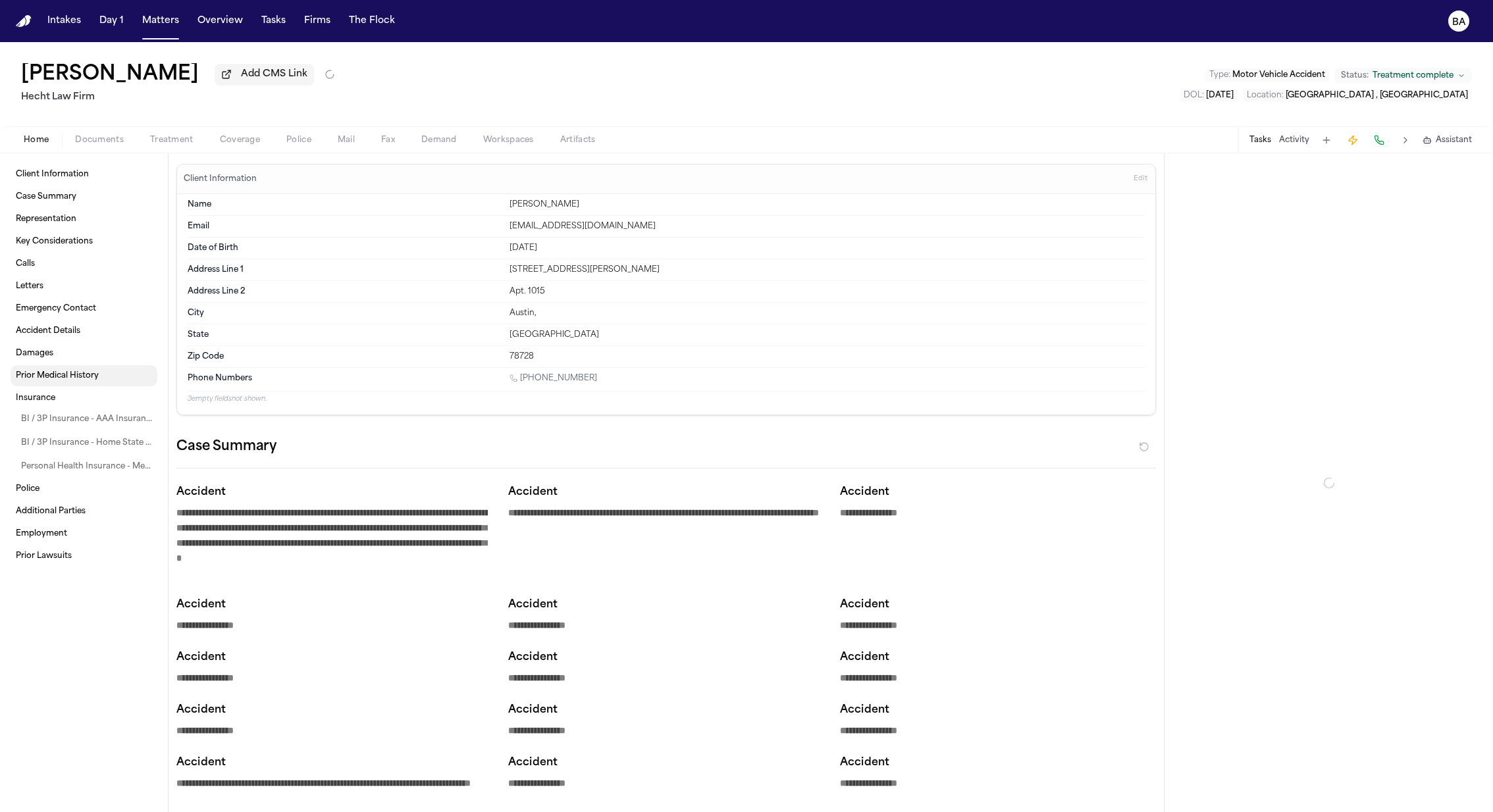
type textarea "*"
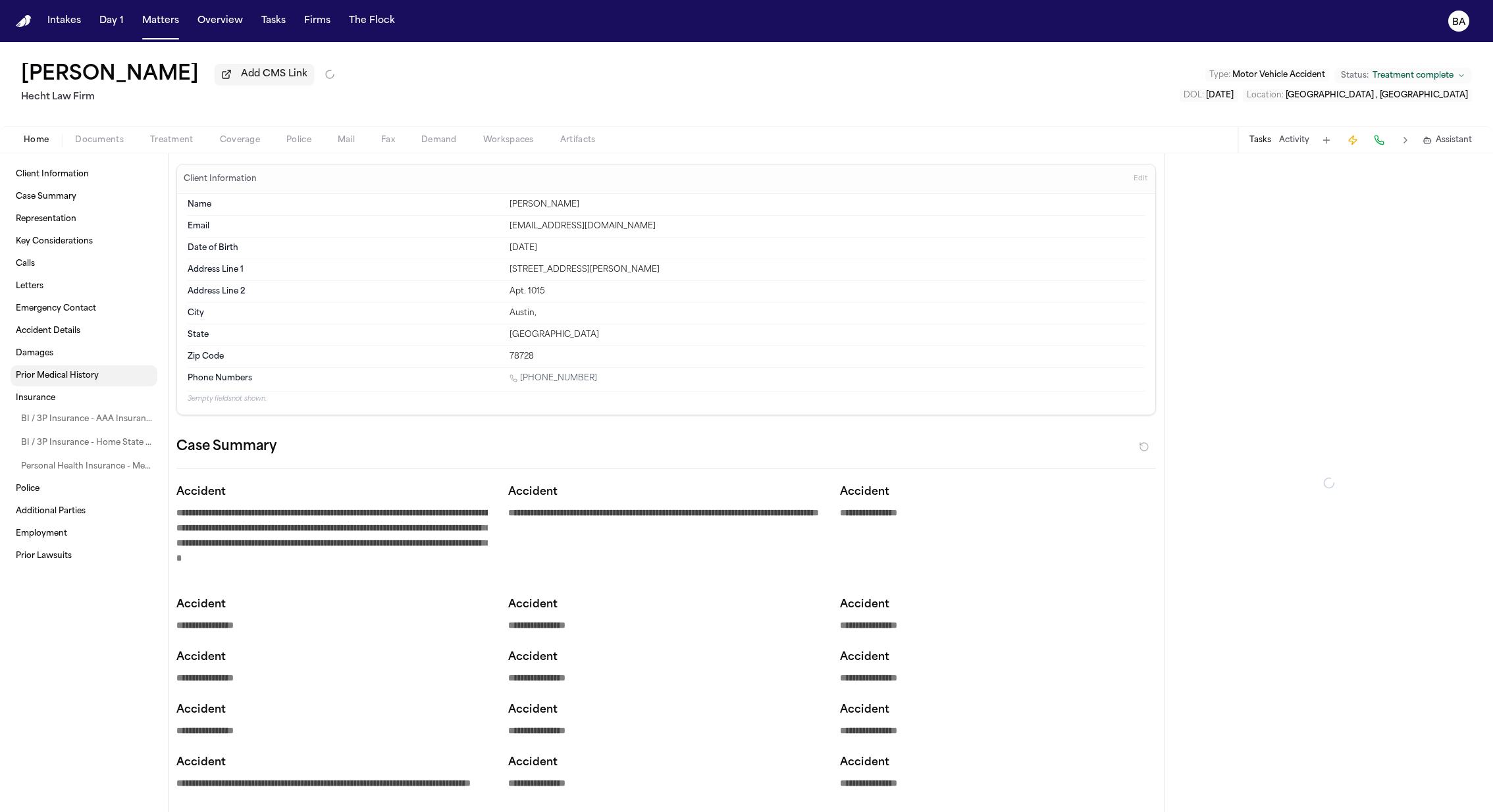
type textarea "*"
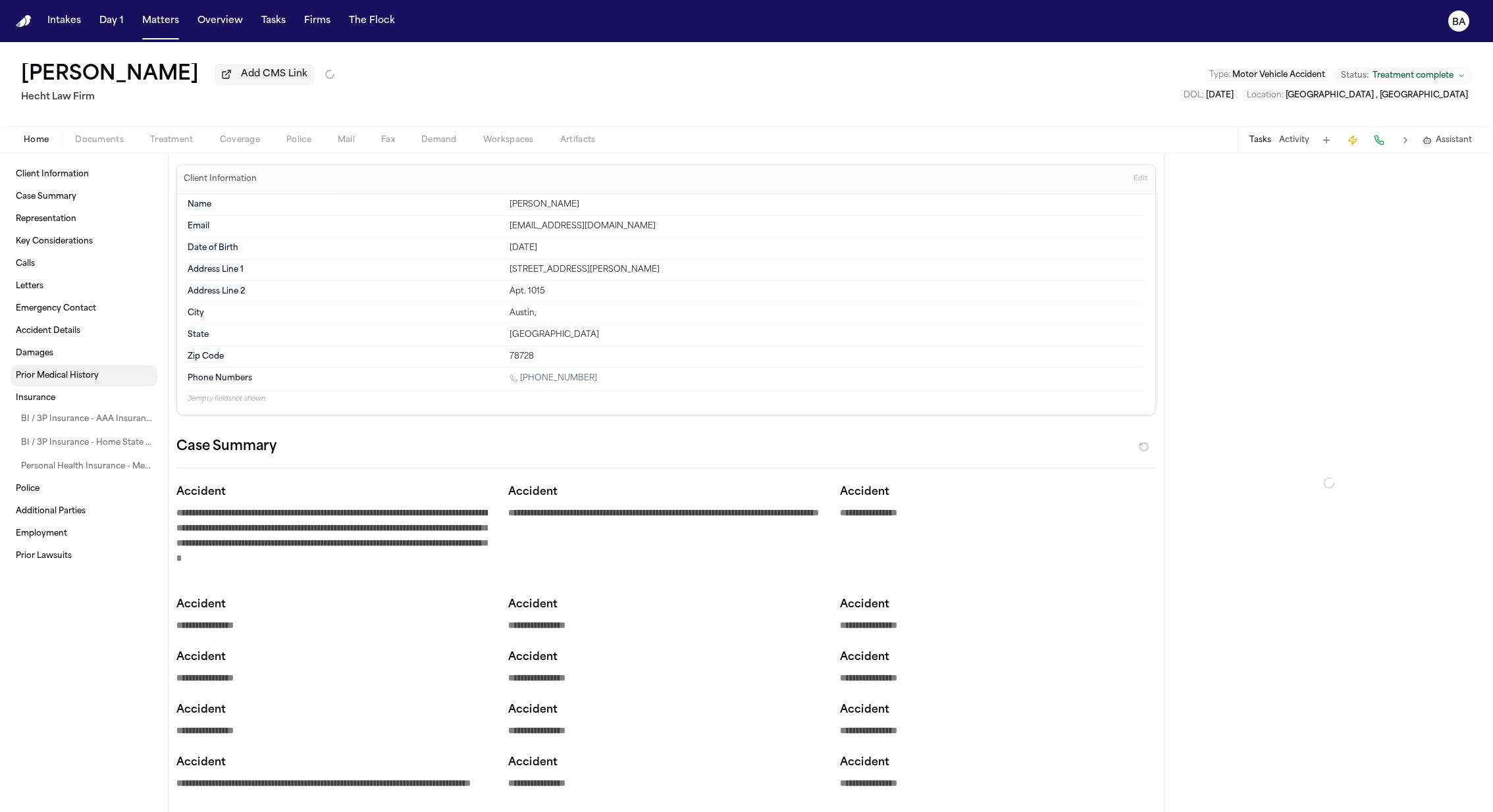
type textarea "*"
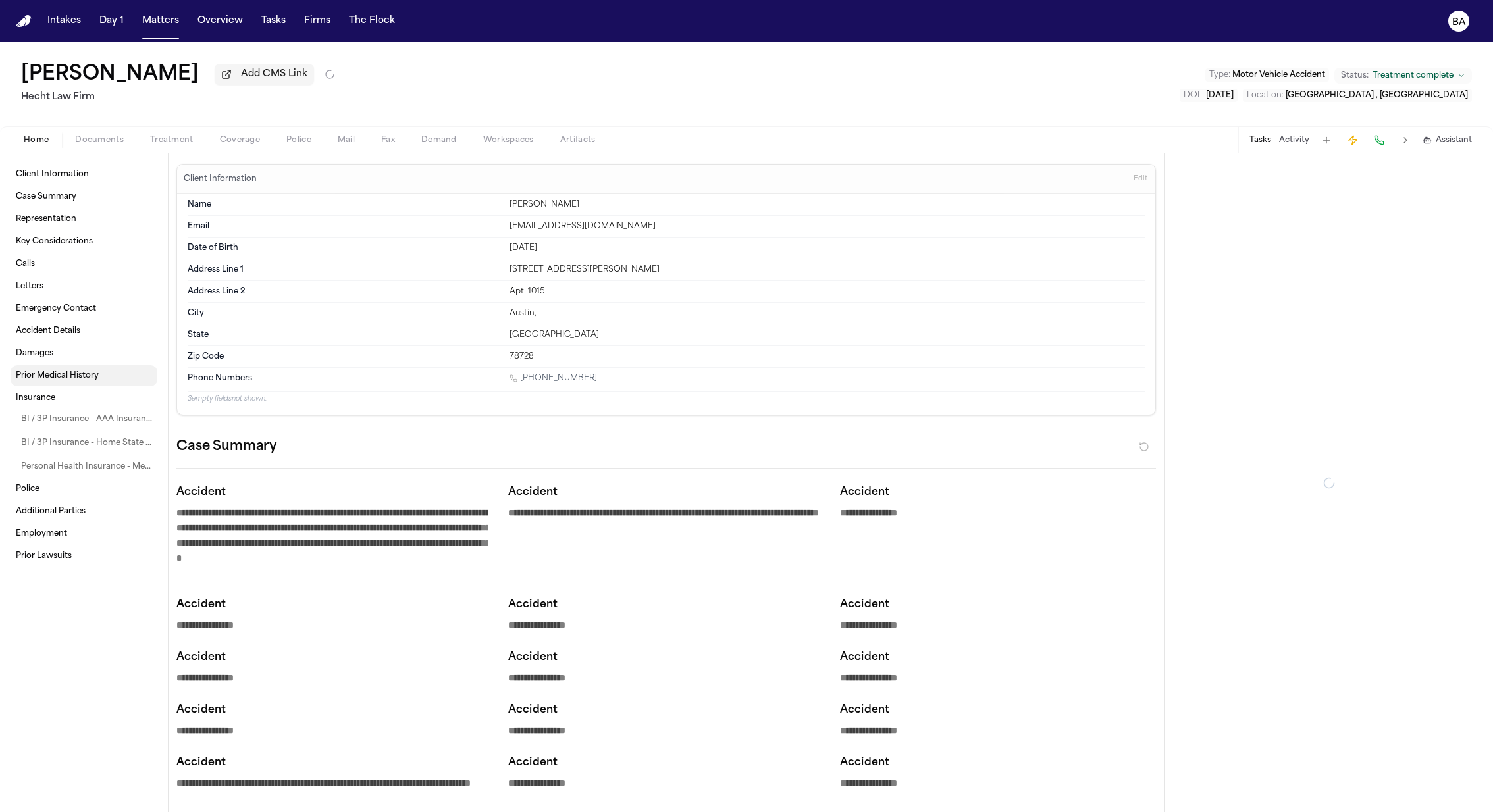
type textarea "*"
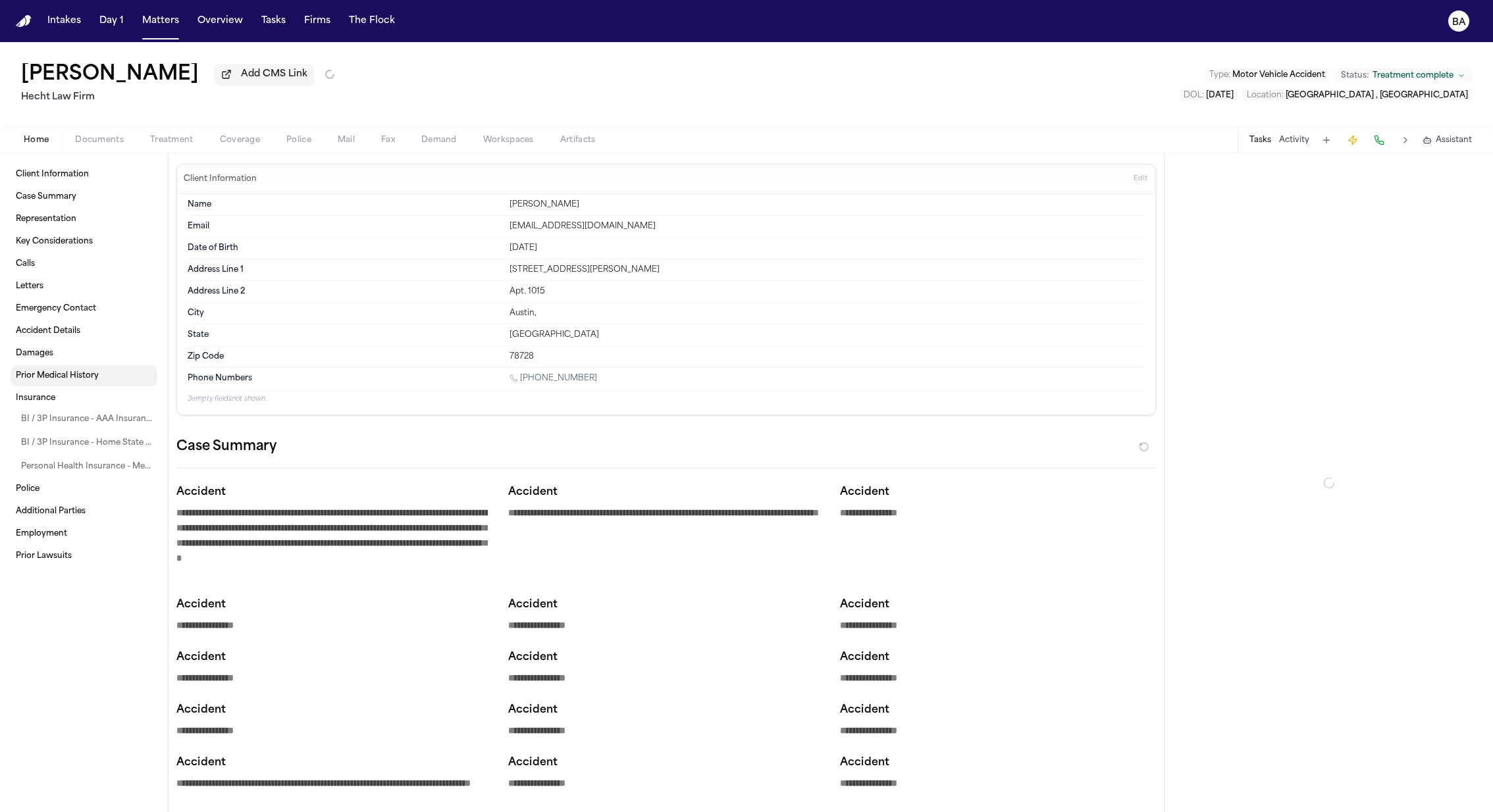
type textarea "*"
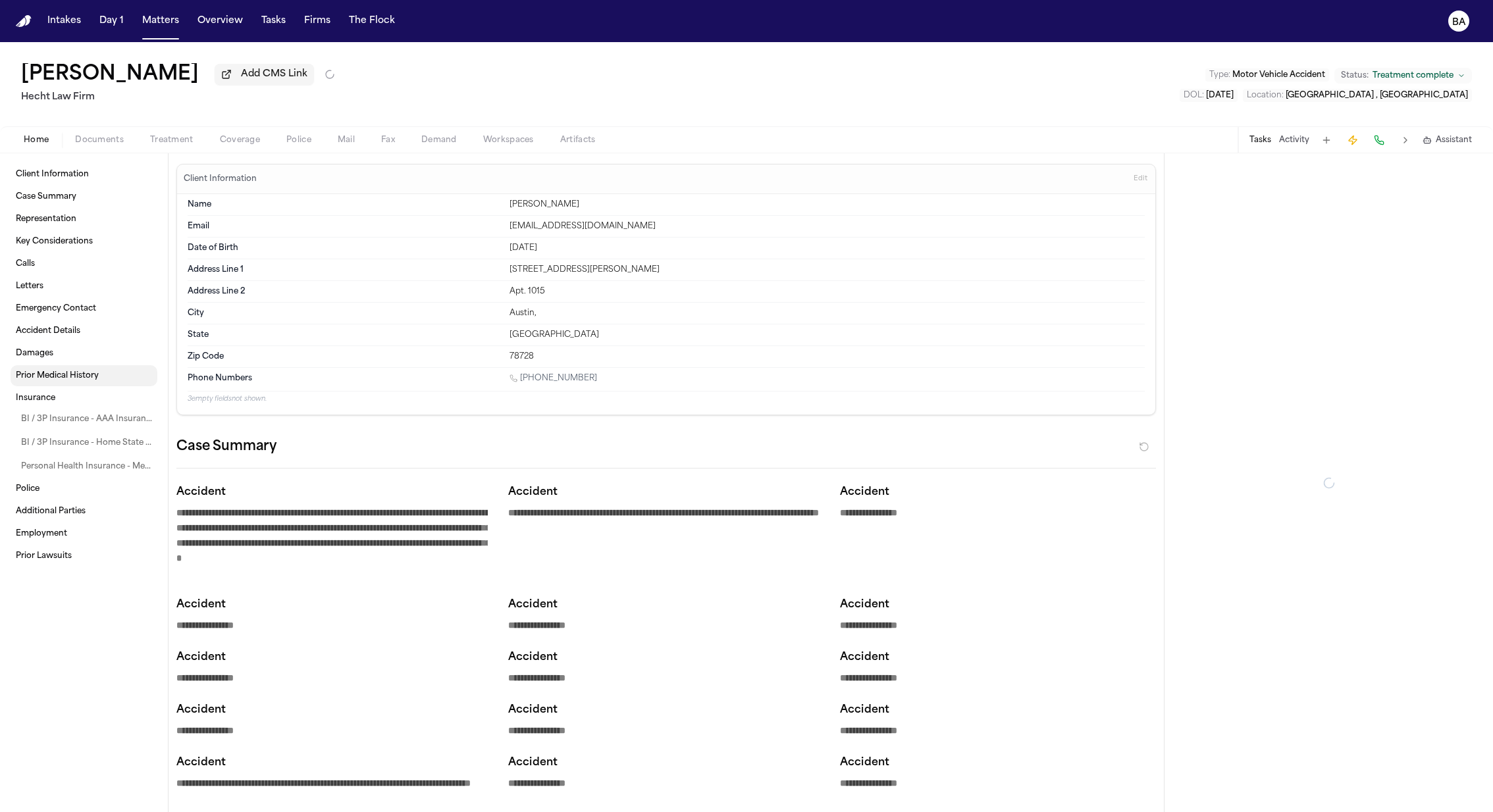
type textarea "*"
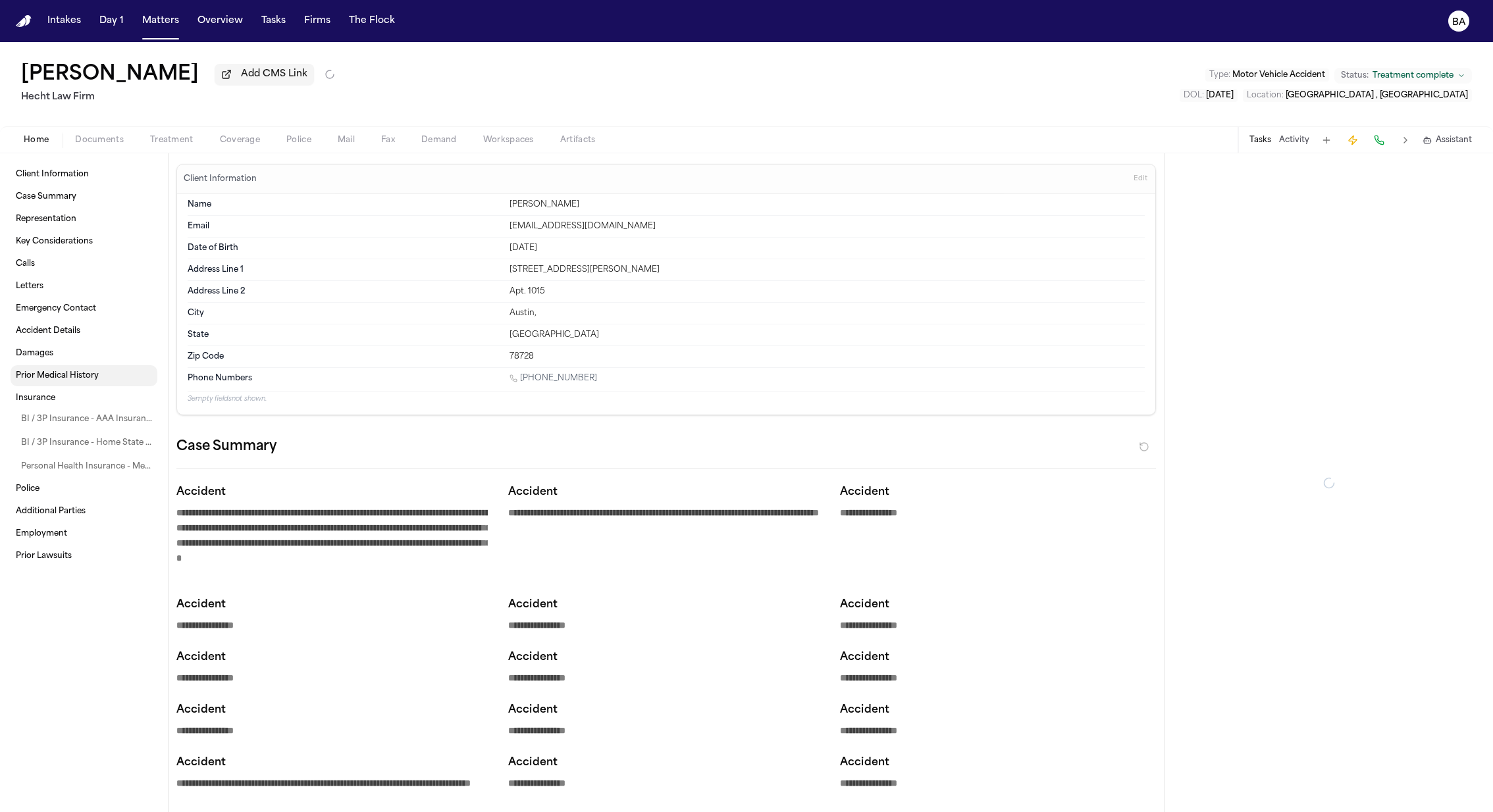
type textarea "*"
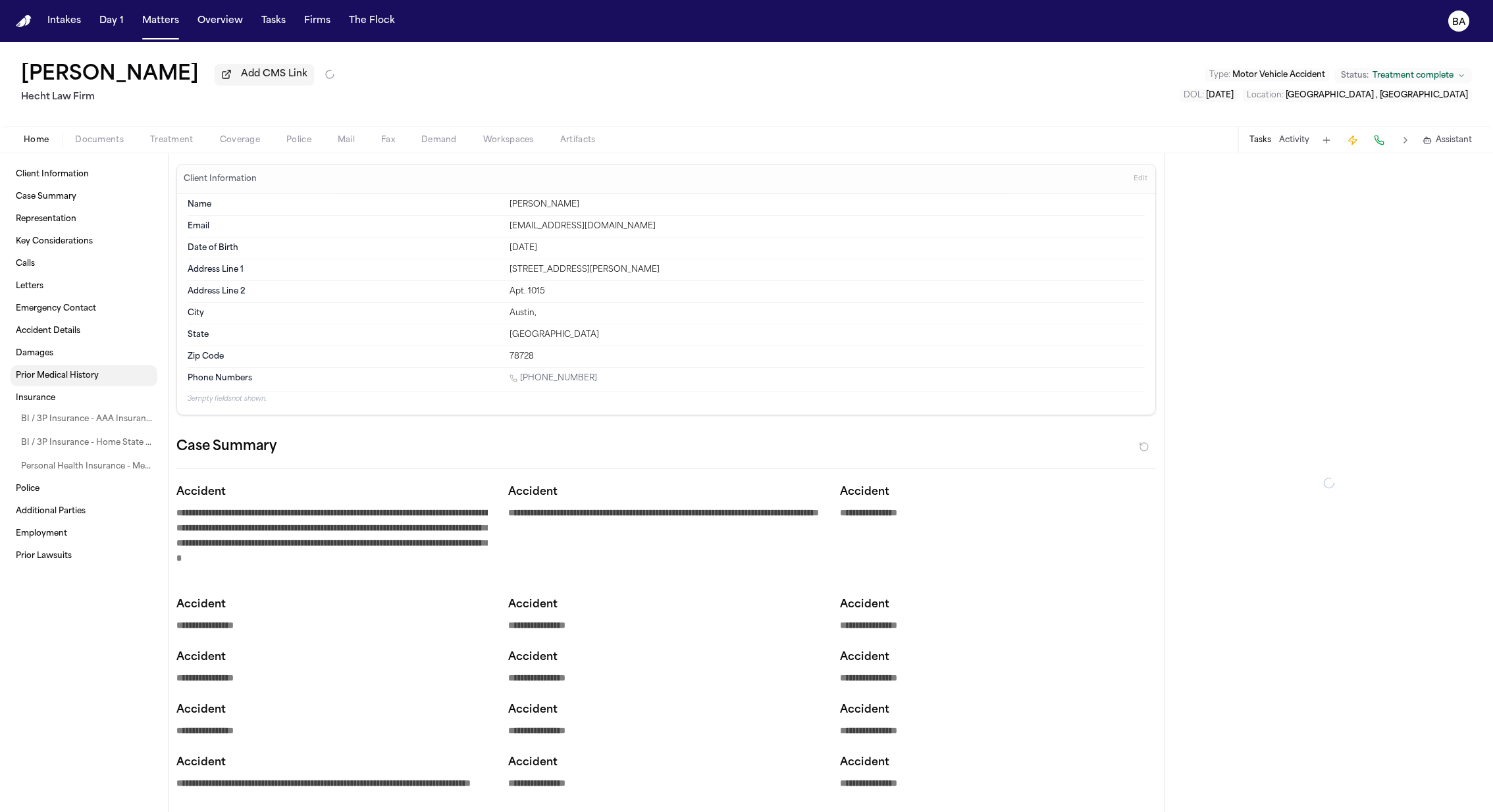
type textarea "*"
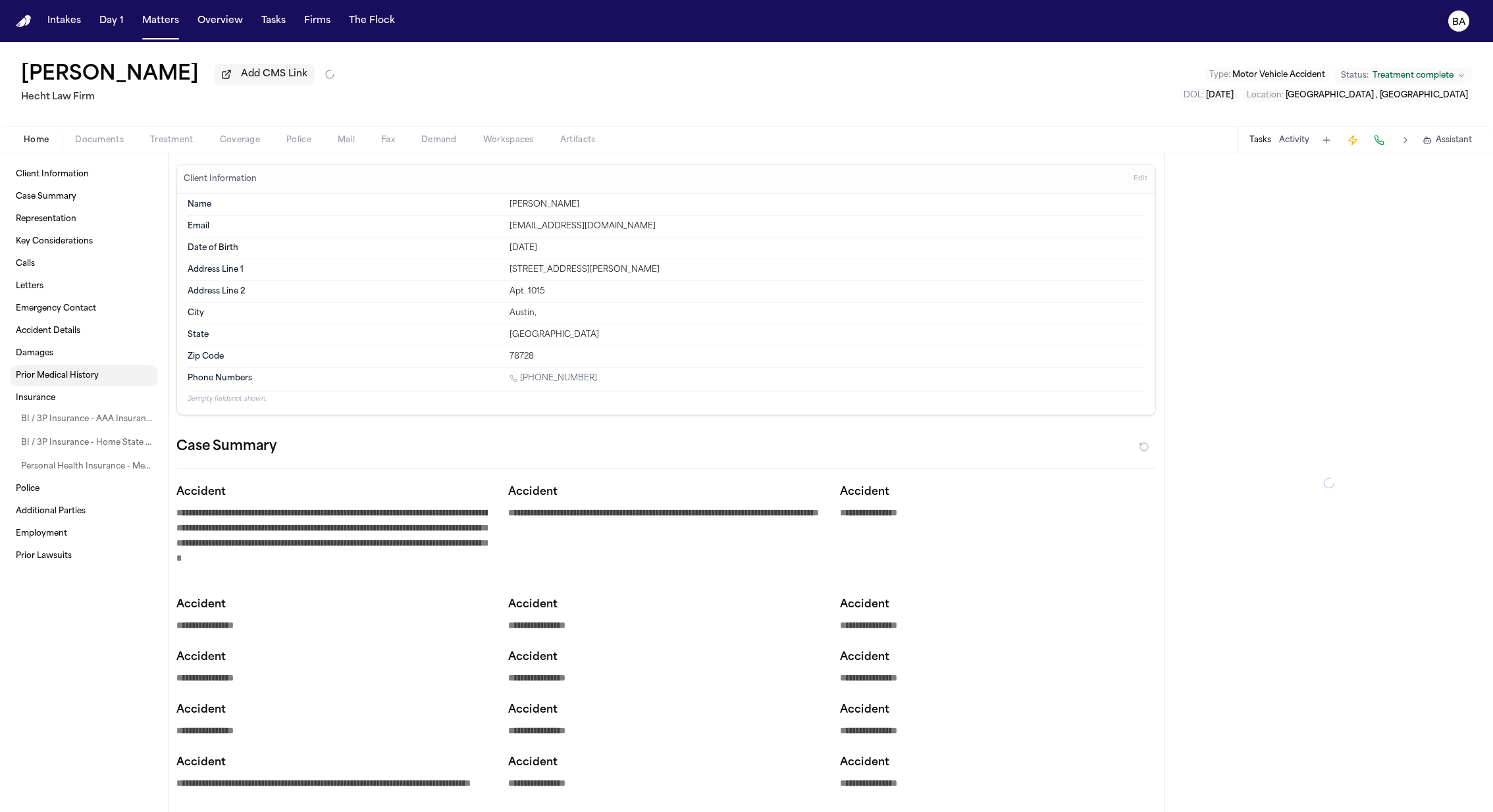
type textarea "*"
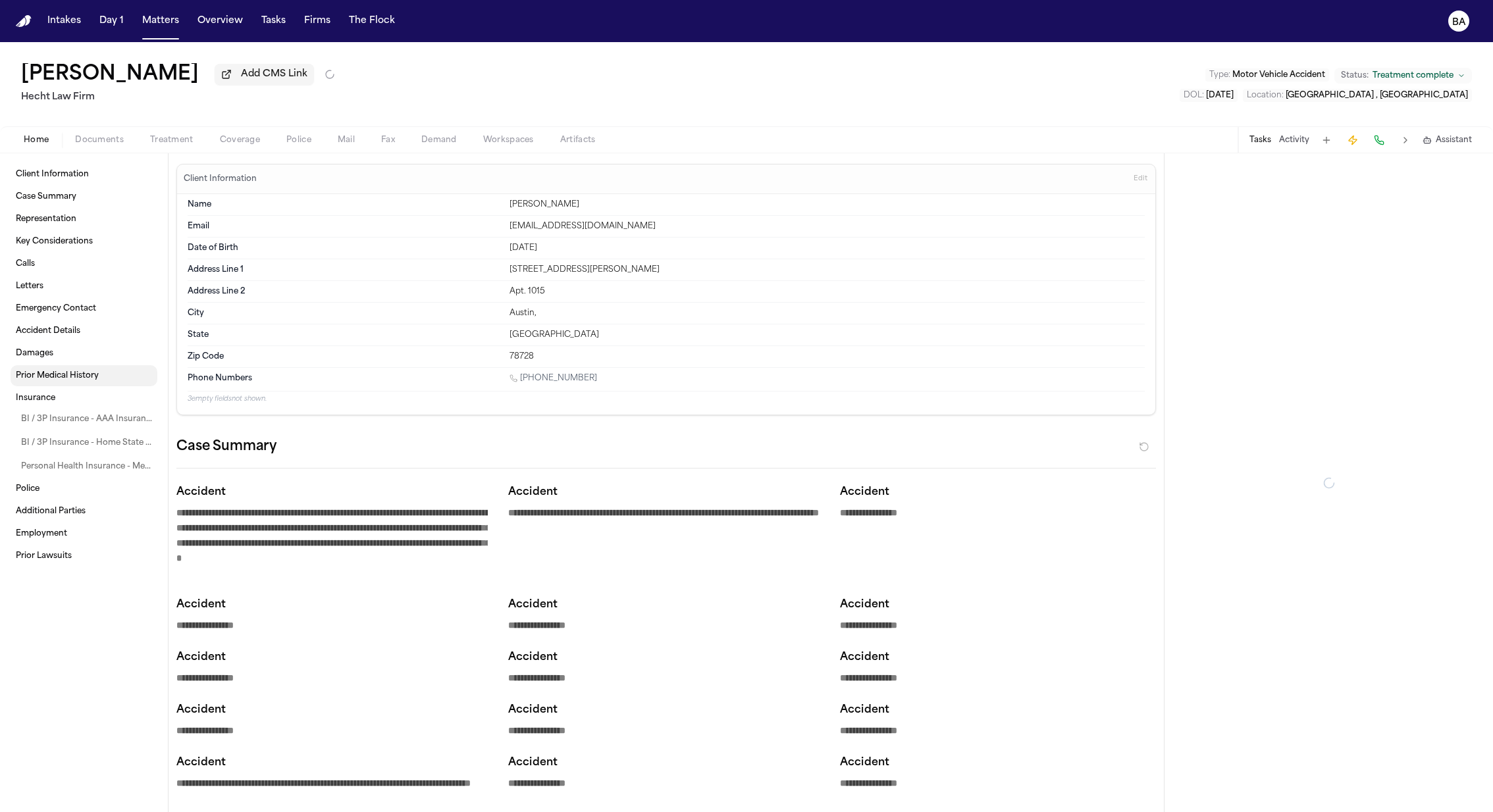
type textarea "*"
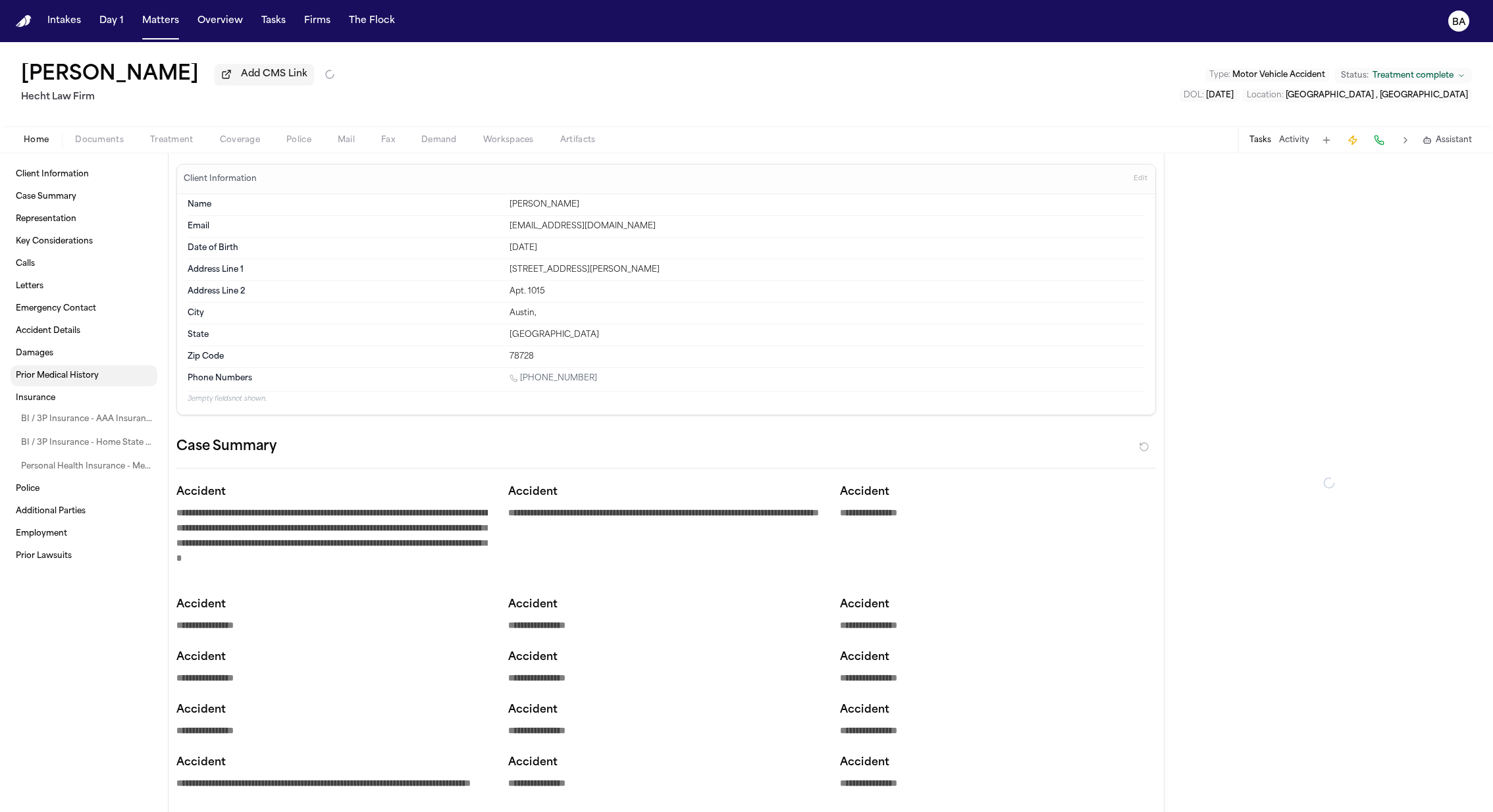
type textarea "*"
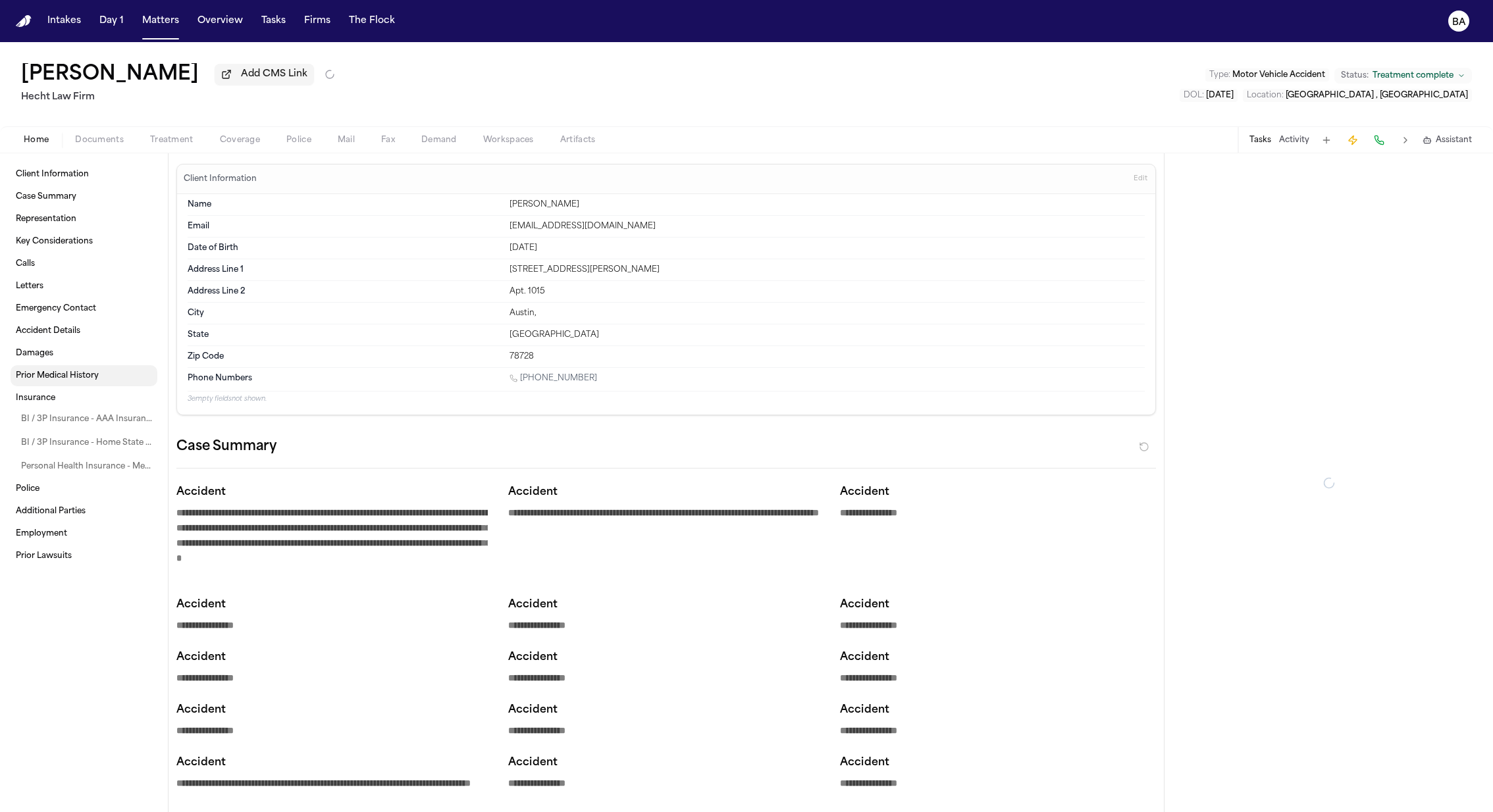
type textarea "*"
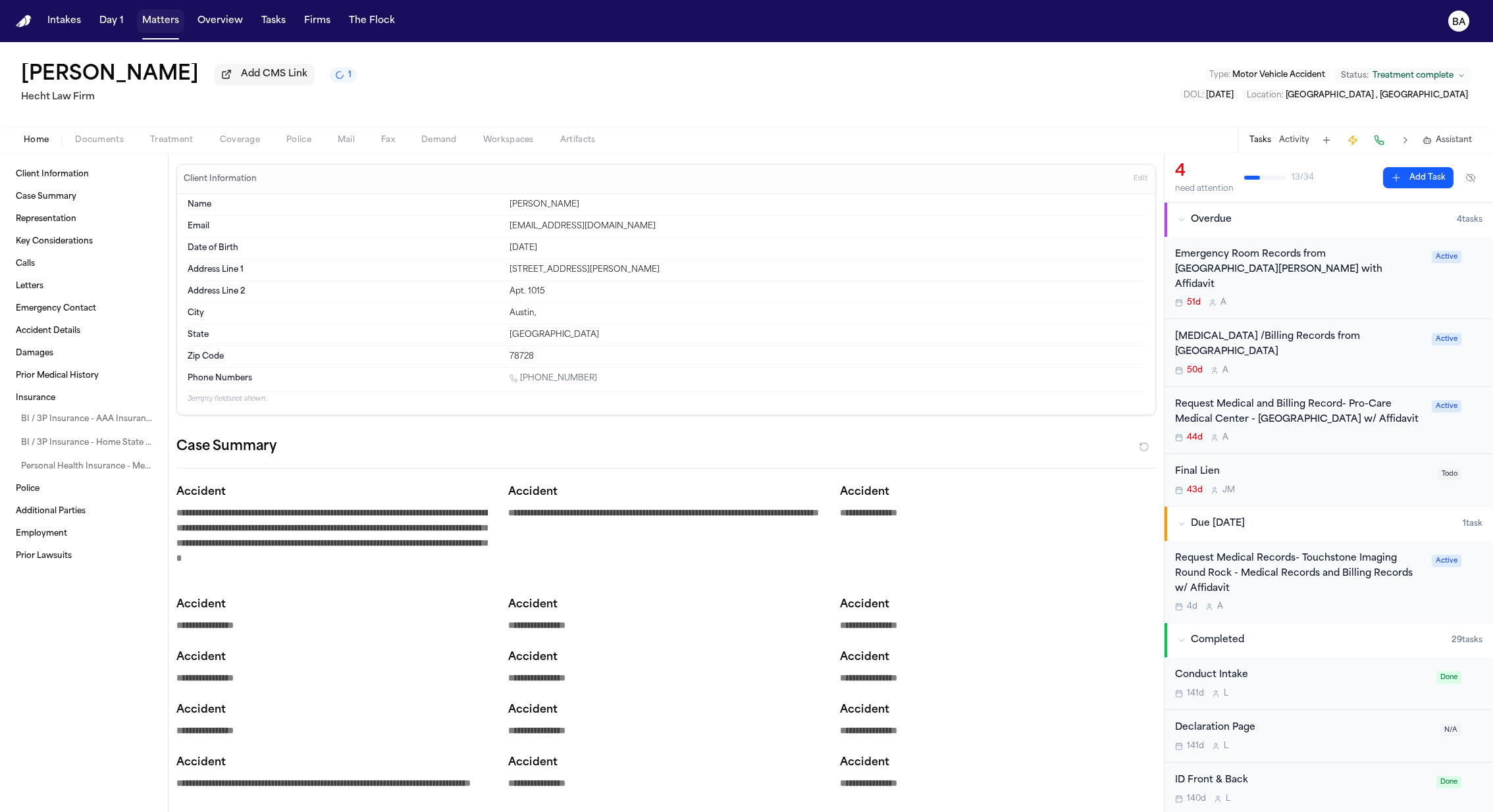
click at [162, 28] on button "Matters" at bounding box center [161, 21] width 47 height 24
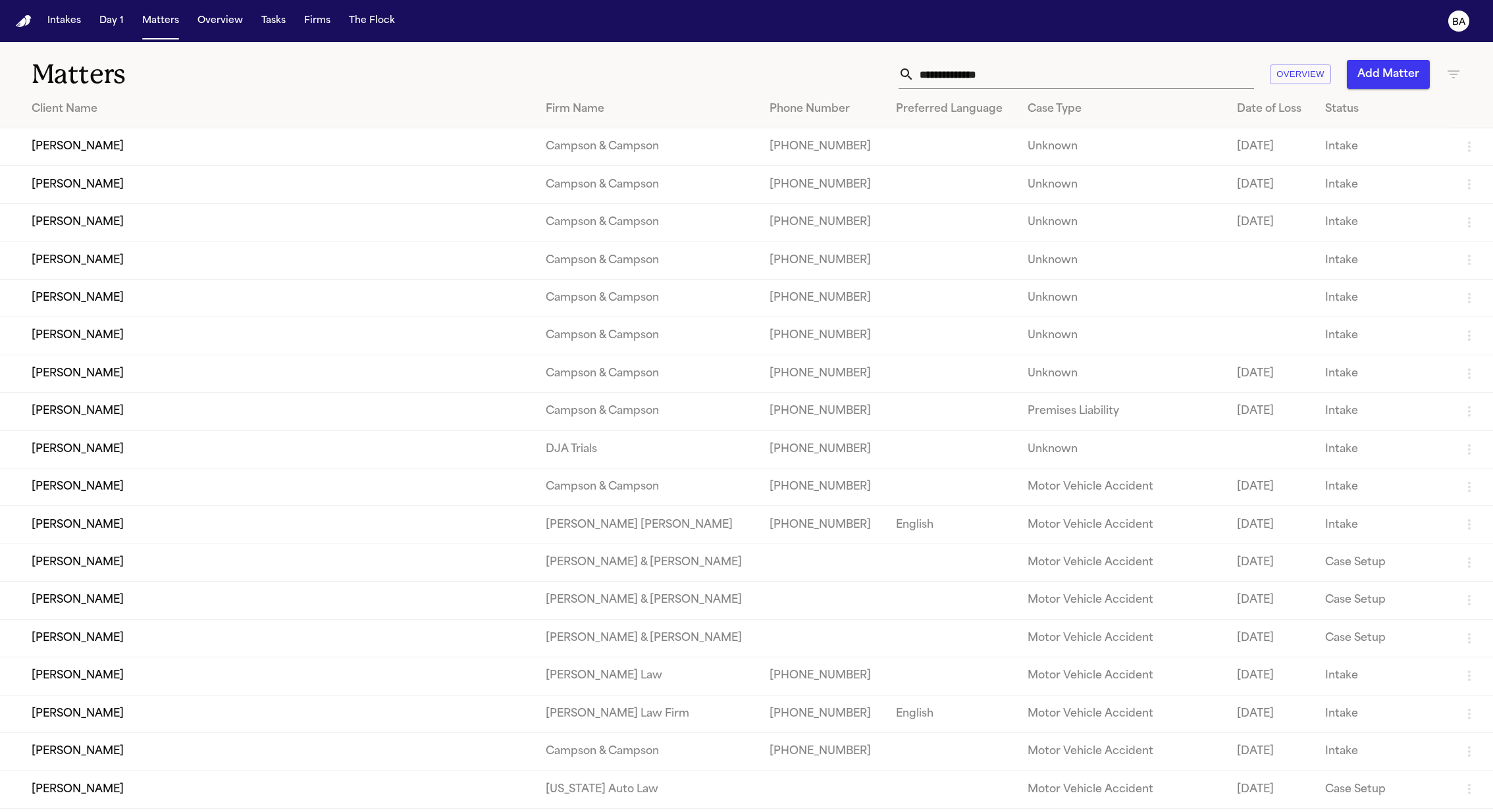
click at [995, 79] on div "Matters Overview Add Matter" at bounding box center [746, 66] width 1493 height 49
click at [995, 76] on icon "button" at bounding box center [1453, 74] width 16 height 16
click at [995, 53] on div at bounding box center [746, 406] width 1493 height 812
click at [995, 153] on icon "button" at bounding box center [1469, 147] width 16 height 16
click at [995, 102] on div at bounding box center [746, 406] width 1493 height 812
